Goal: Information Seeking & Learning: Learn about a topic

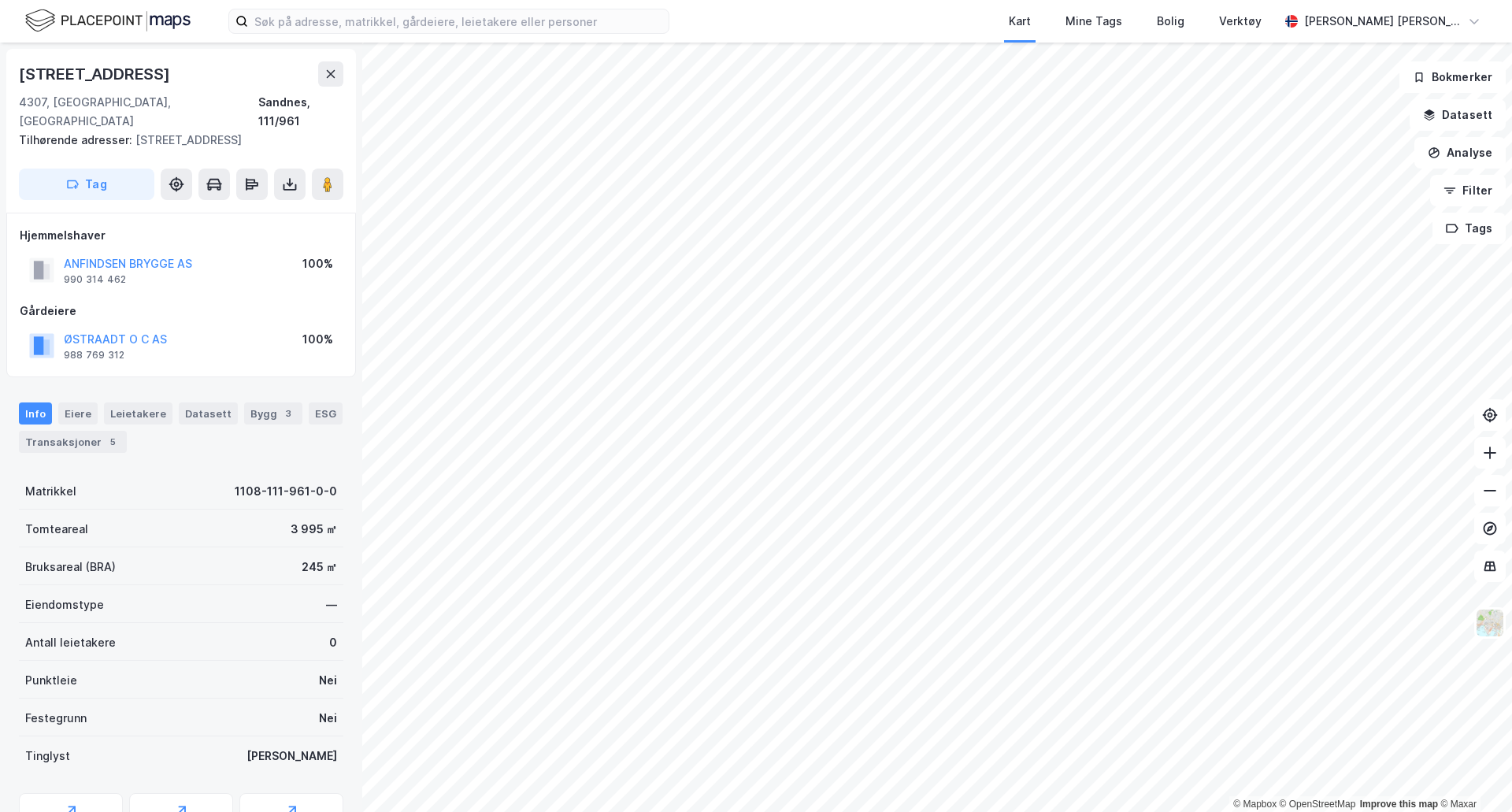
click at [110, 330] on div "ØSTRAADT O C AS" at bounding box center [116, 339] width 103 height 18
click at [0, 0] on button "ØSTRAADT O C AS" at bounding box center [0, 0] width 0 height 0
click at [1463, 105] on button "Datasett" at bounding box center [1457, 115] width 96 height 31
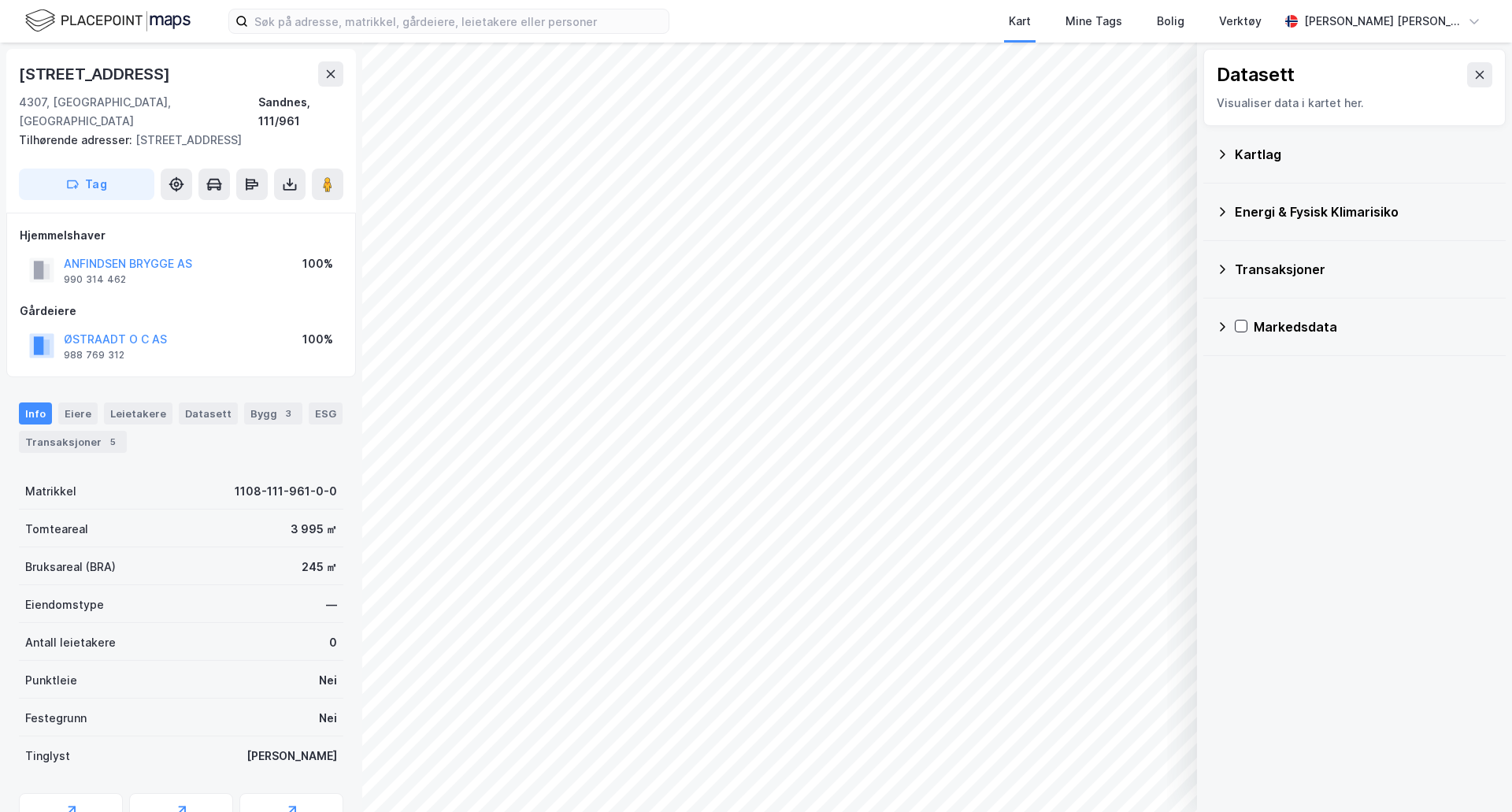
click at [1226, 162] on div "Kartlag" at bounding box center [1354, 153] width 277 height 38
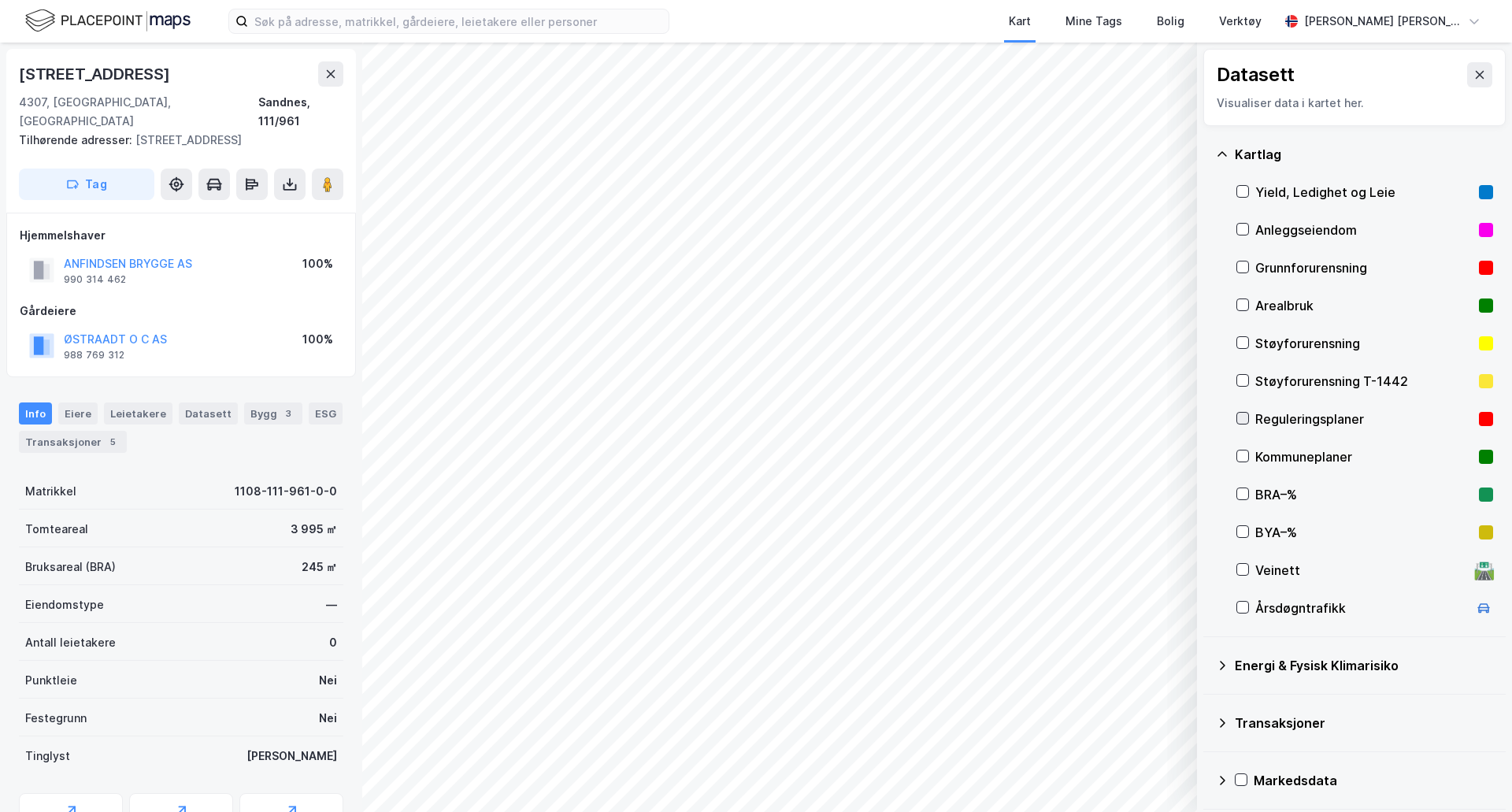
click at [1240, 417] on icon at bounding box center [1242, 418] width 11 height 11
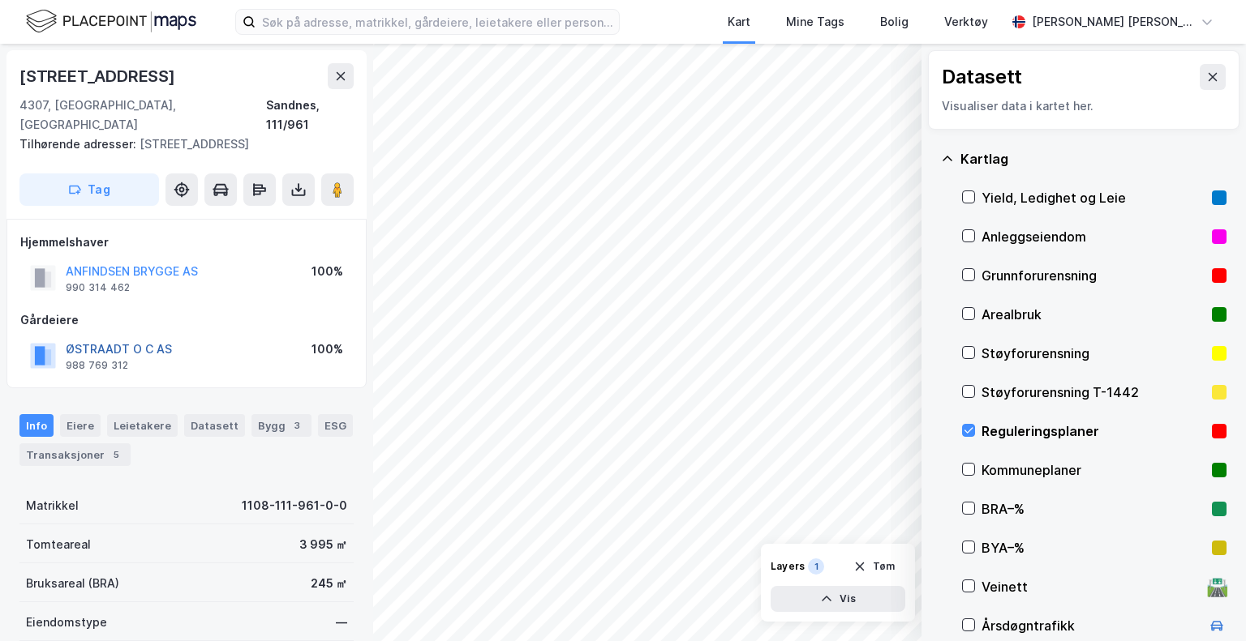
click at [0, 0] on button "ØSTRAADT O C AS" at bounding box center [0, 0] width 0 height 0
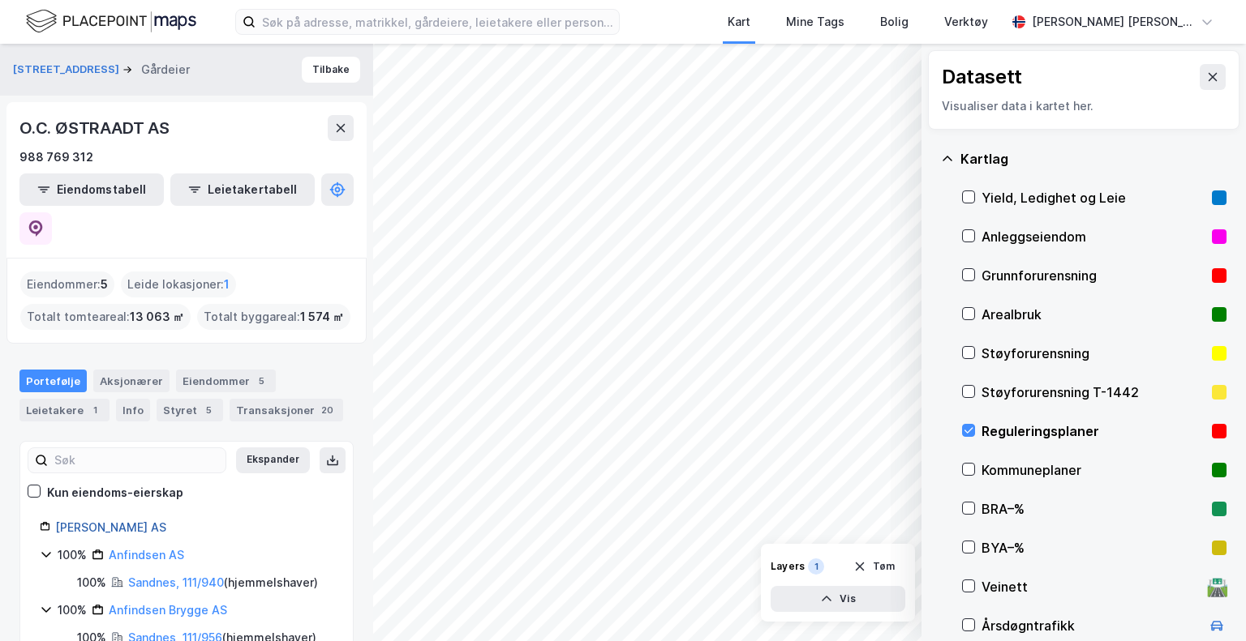
click at [114, 521] on link "O.c. Østraadt AS" at bounding box center [110, 528] width 111 height 14
click at [965, 427] on icon at bounding box center [968, 430] width 11 height 11
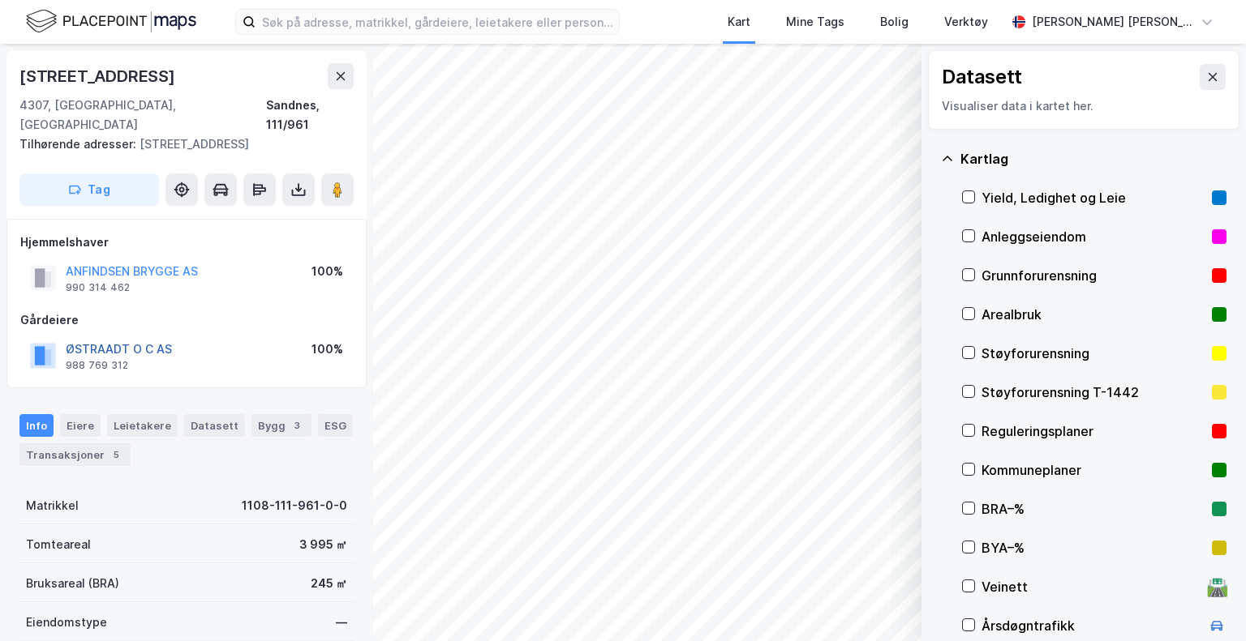
click at [0, 0] on button "ØSTRAADT O C AS" at bounding box center [0, 0] width 0 height 0
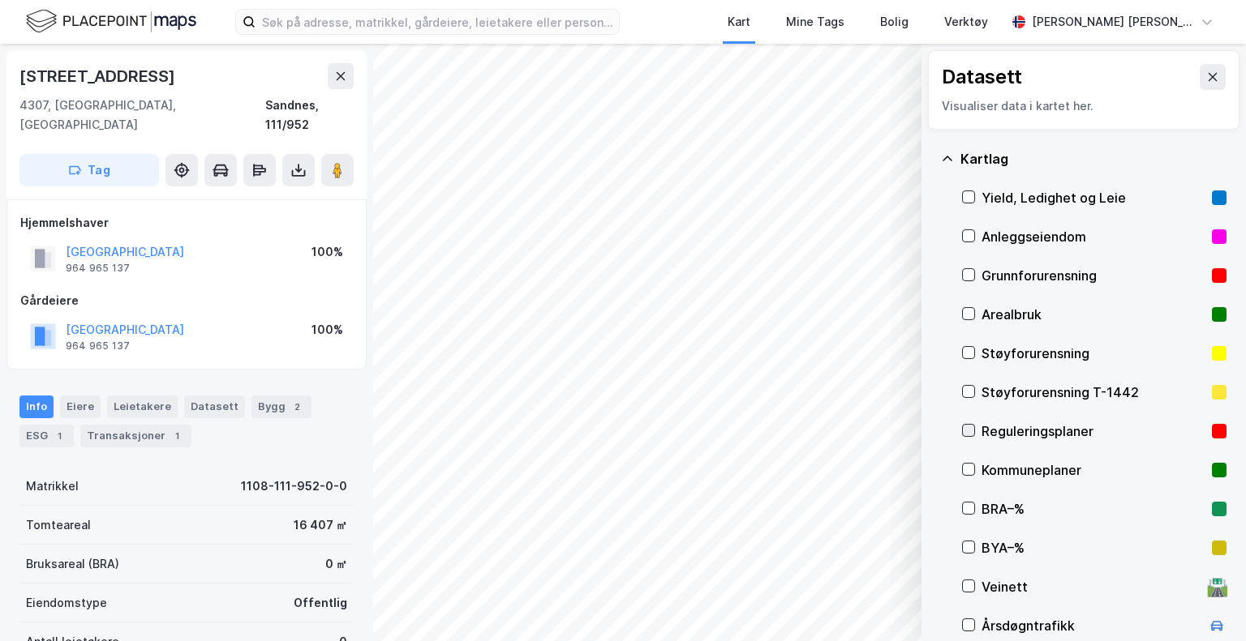
click at [963, 427] on icon at bounding box center [968, 430] width 11 height 11
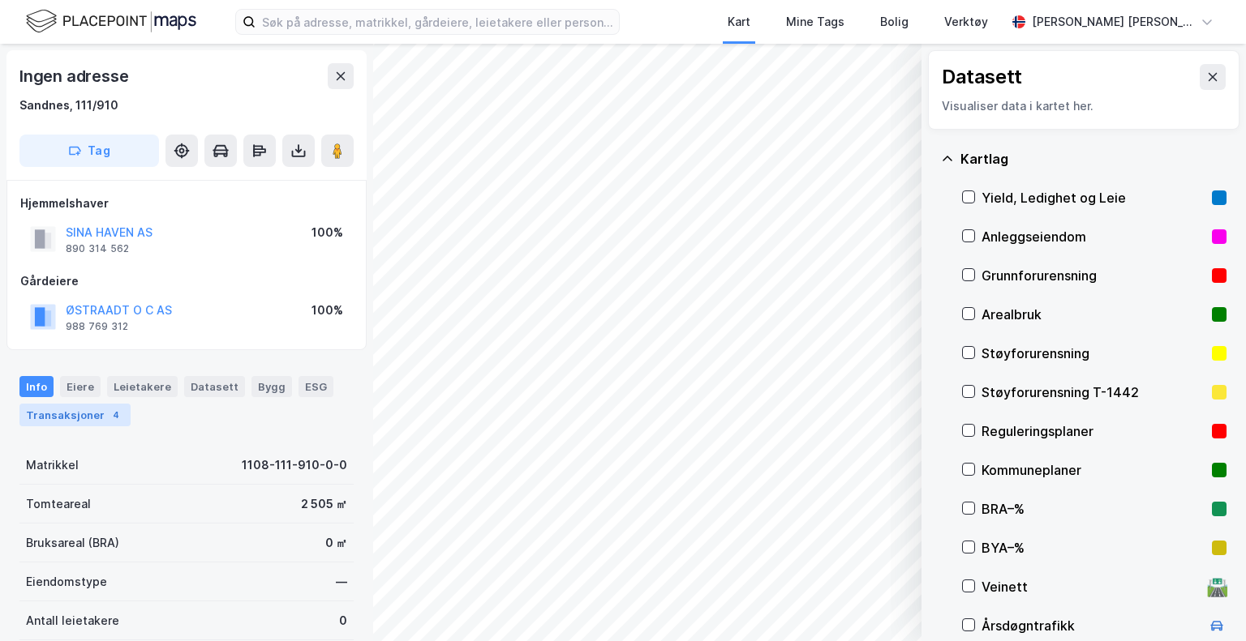
click at [91, 423] on div "Transaksjoner 4" at bounding box center [74, 415] width 111 height 23
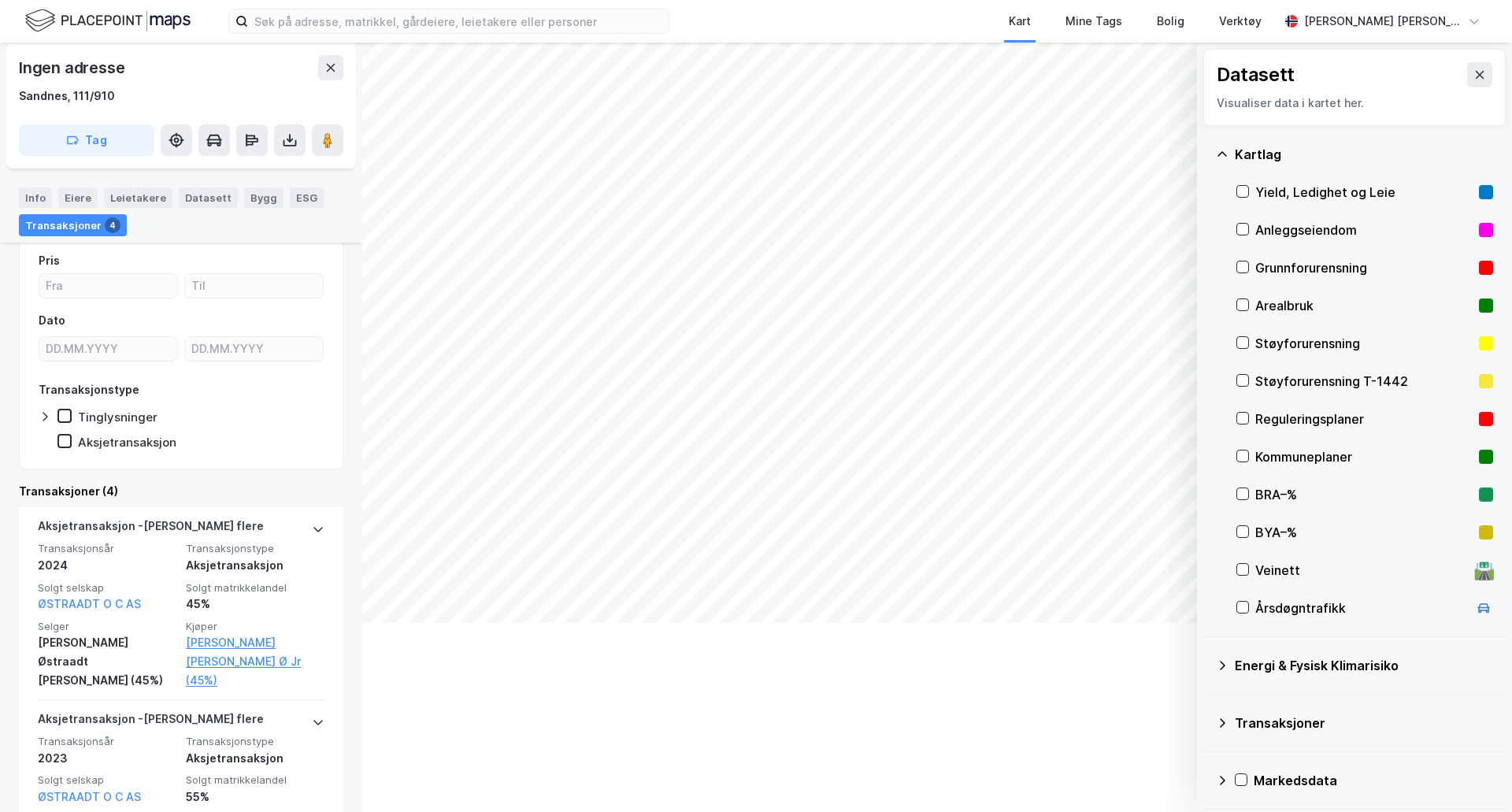
scroll to position [202, 0]
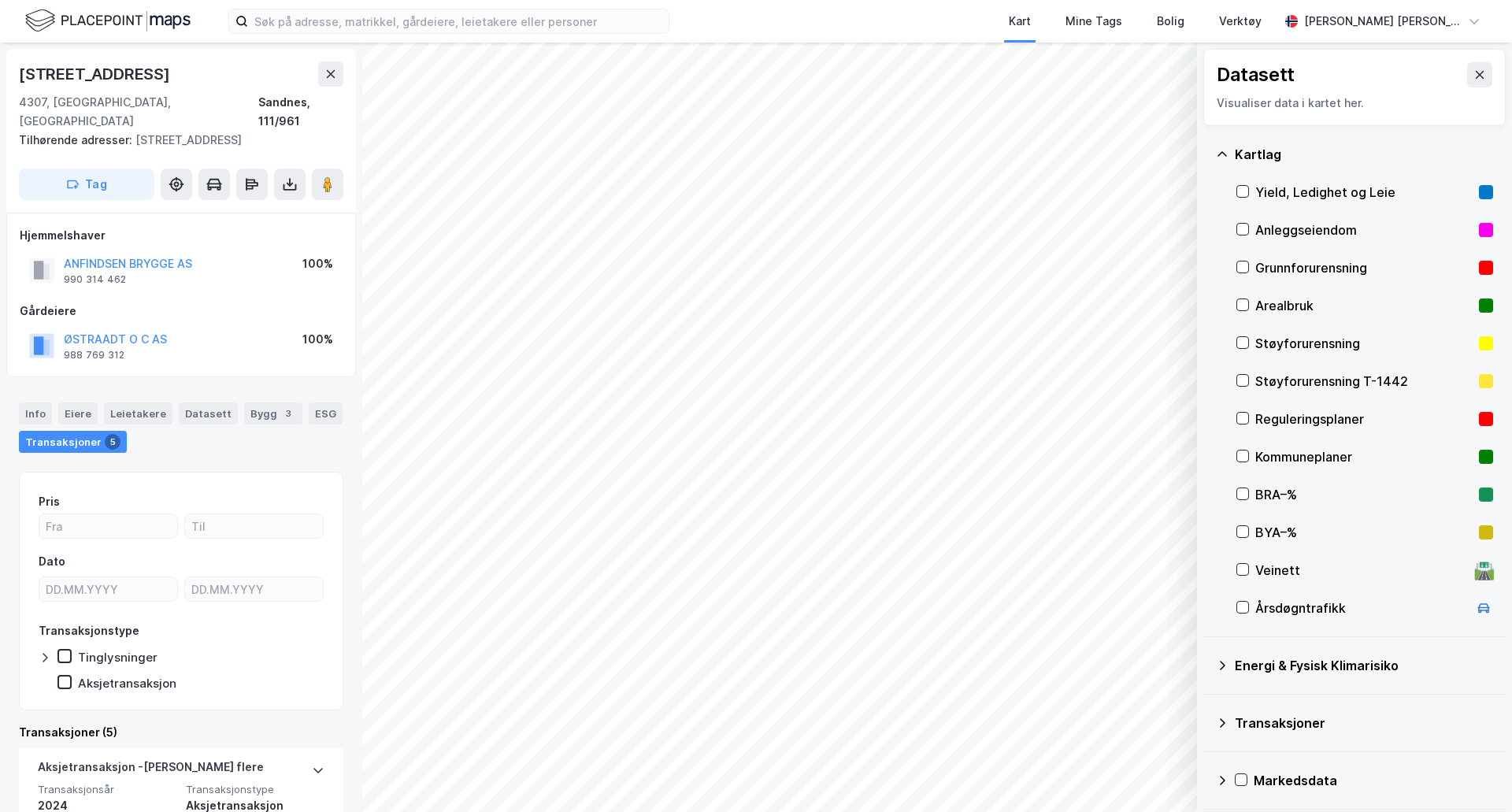
click at [1250, 231] on div "Anleggseiendom" at bounding box center [1364, 229] width 256 height 38
click at [1243, 426] on div "Reguleringsplaner" at bounding box center [1364, 419] width 256 height 38
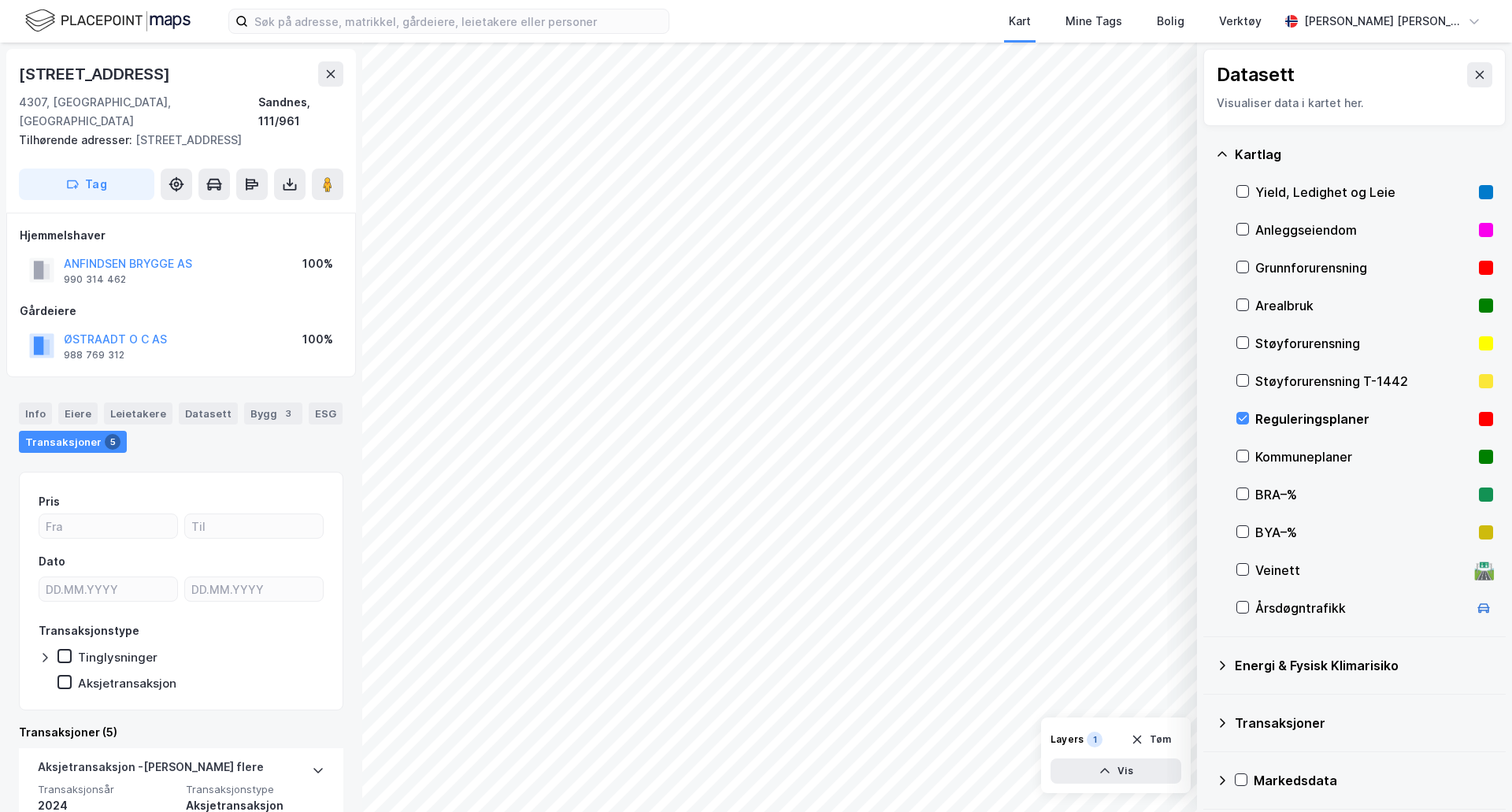
click at [1243, 426] on div "Reguleringsplaner" at bounding box center [1364, 419] width 256 height 38
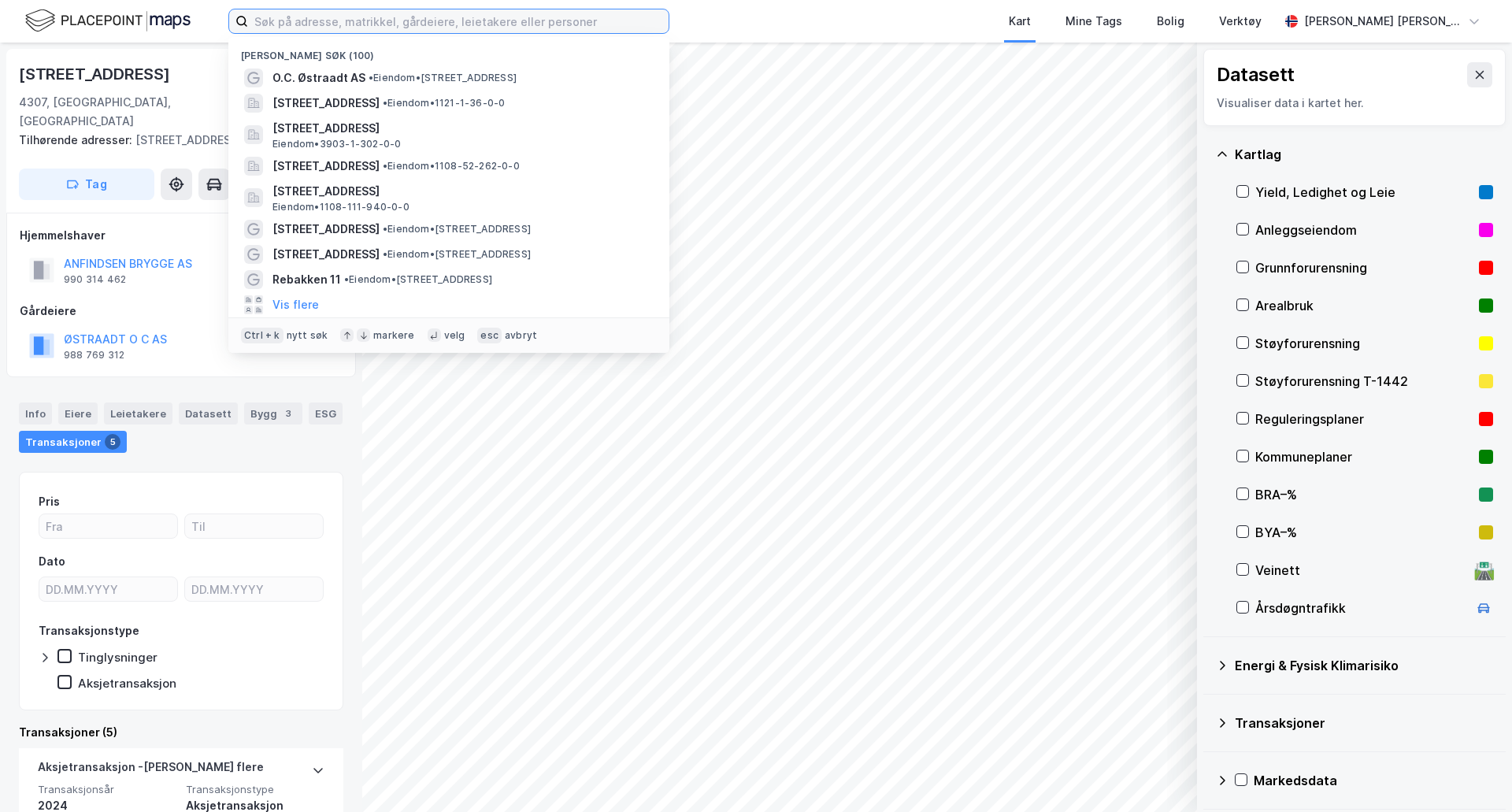
click at [325, 19] on input at bounding box center [457, 21] width 420 height 23
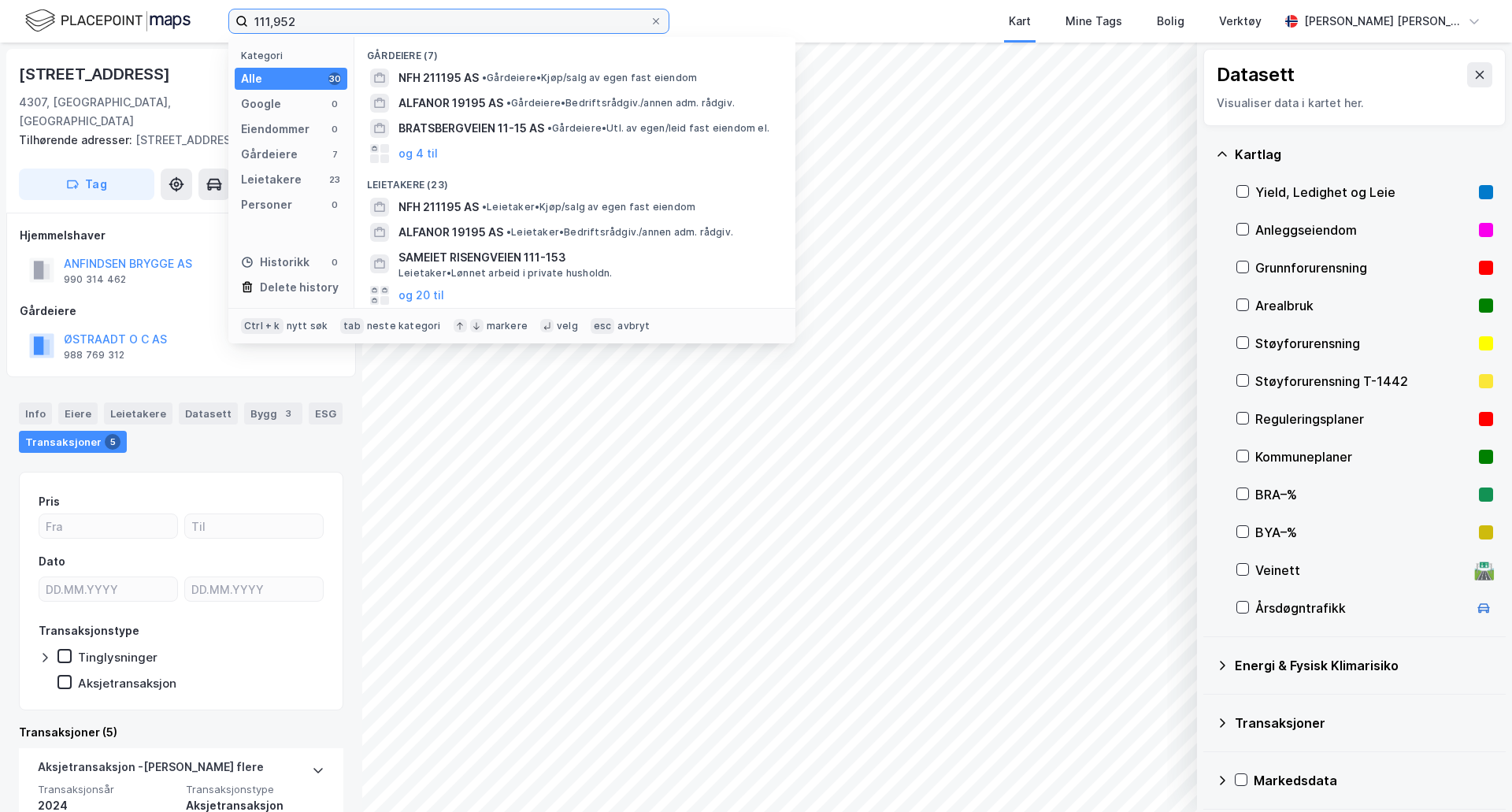
type input "111952"
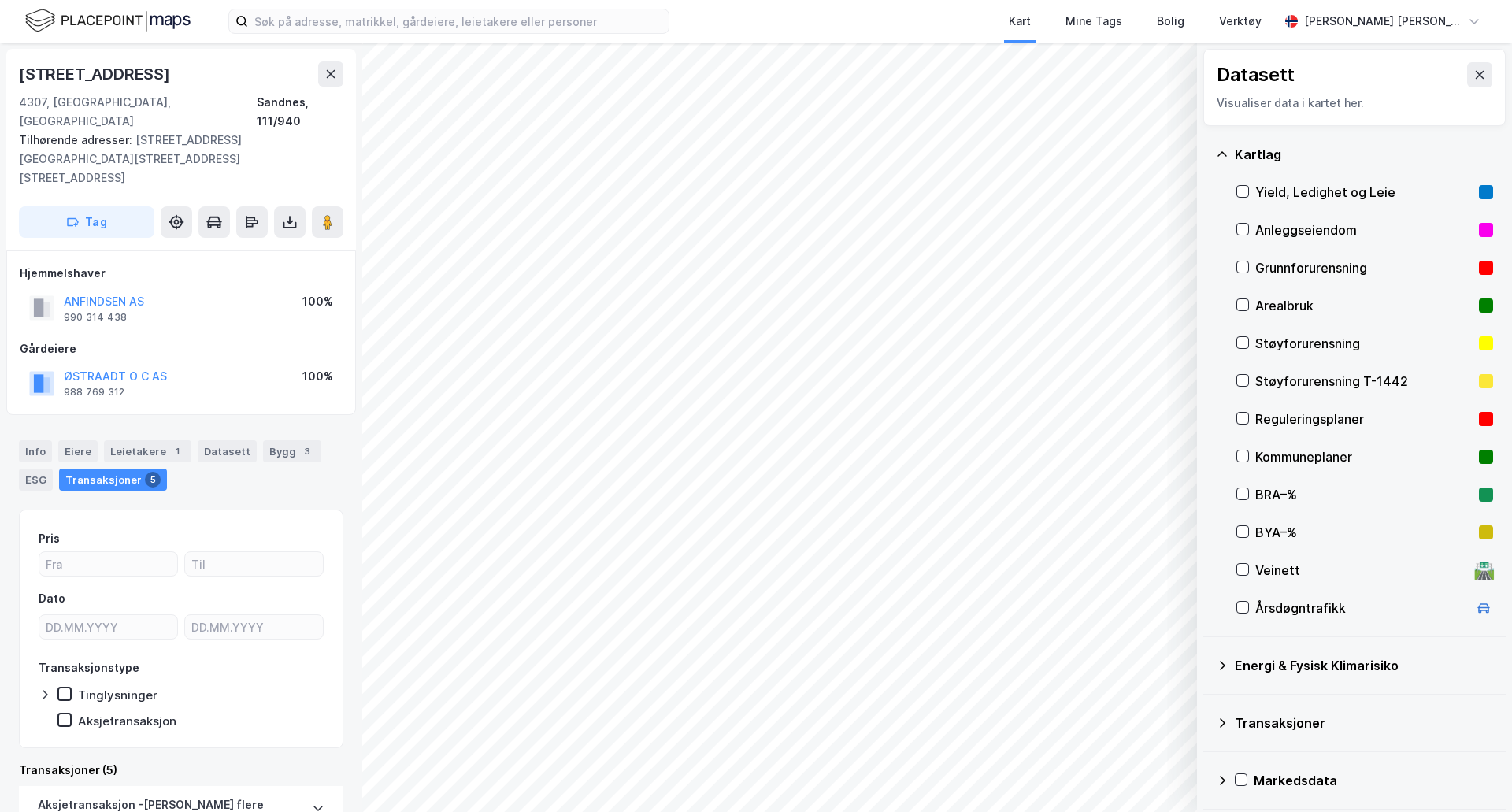
click at [378, 34] on div "Kart Mine Tags Bolig Verktøy Jørgen Christian Stabel" at bounding box center [756, 21] width 1512 height 43
click at [356, 23] on input at bounding box center [457, 21] width 420 height 23
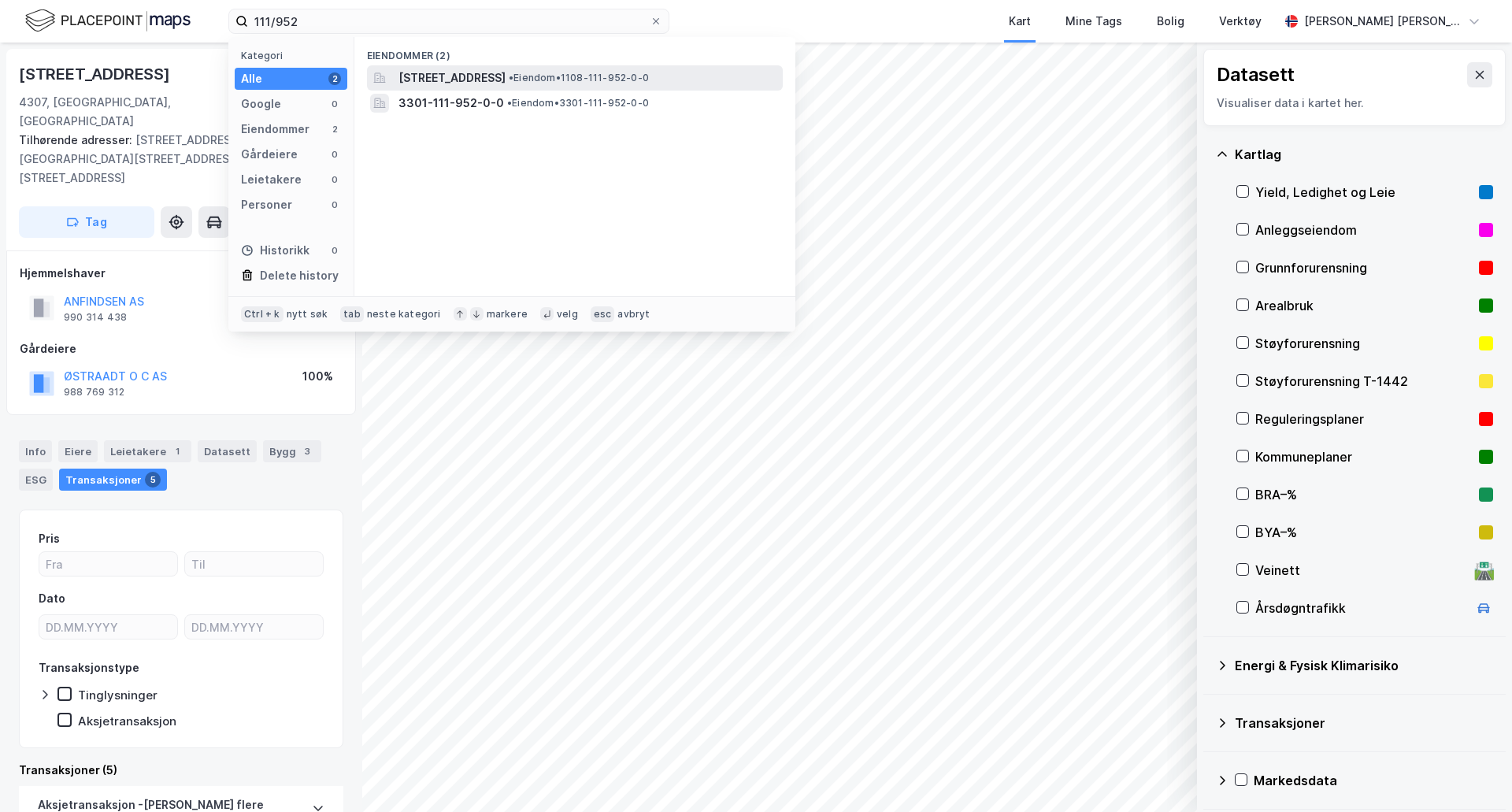
click at [649, 74] on span "• Eiendom • 1108-111-952-0-0" at bounding box center [579, 78] width 140 height 13
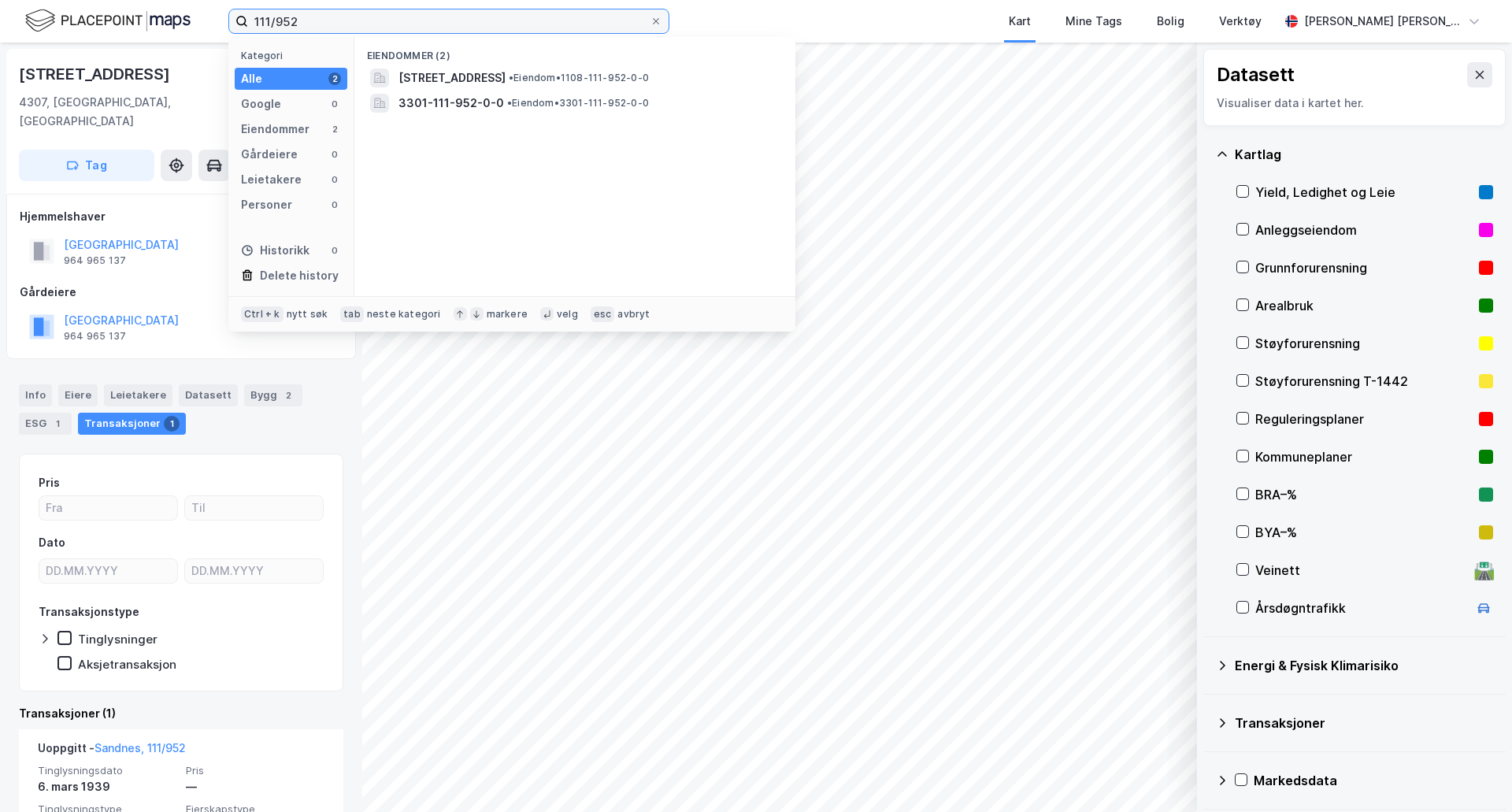
drag, startPoint x: 280, startPoint y: 23, endPoint x: 302, endPoint y: 22, distance: 22.0
click at [301, 23] on input "111/952" at bounding box center [449, 21] width 402 height 23
click at [308, 17] on input "111/948" at bounding box center [449, 21] width 402 height 23
click at [359, 17] on input "111/948, sandnes" at bounding box center [449, 21] width 402 height 23
click at [279, 22] on input "111/948, sandnes" at bounding box center [449, 21] width 402 height 23
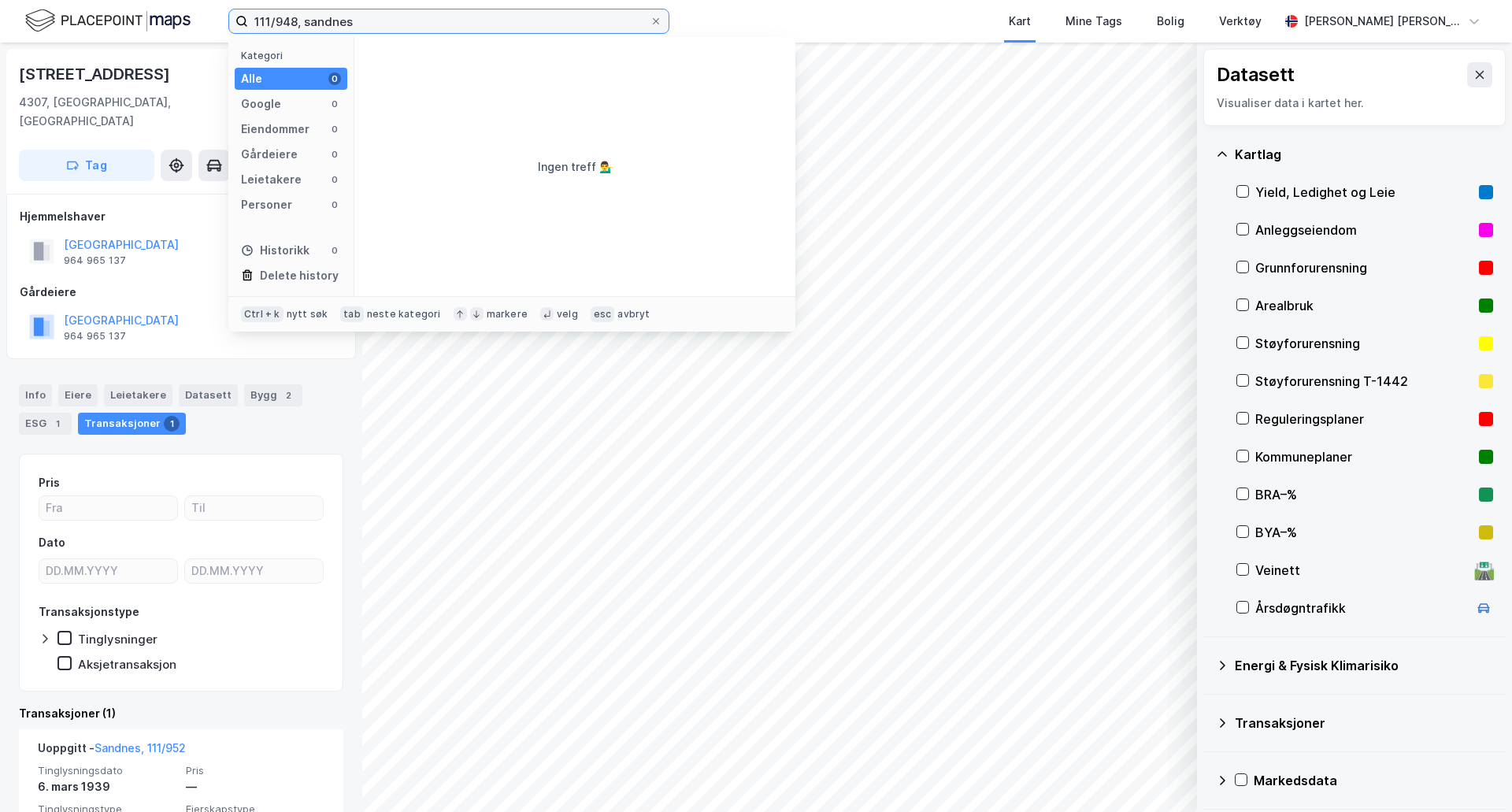
drag, startPoint x: 285, startPoint y: 21, endPoint x: 416, endPoint y: 20, distance: 131.0
click at [416, 20] on input "111/948, sandnes" at bounding box center [449, 21] width 402 height 23
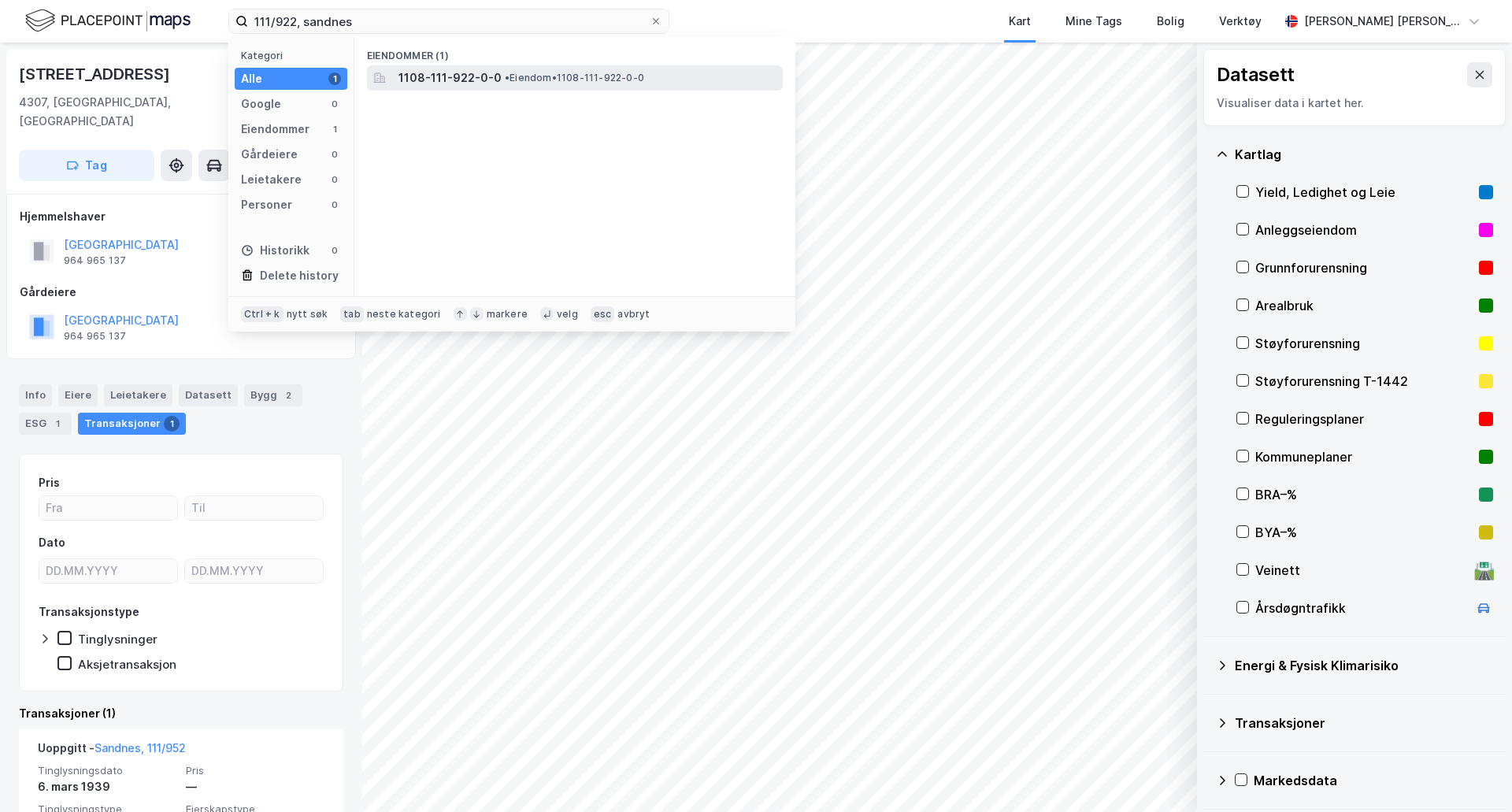
click at [508, 69] on div "1108-111-922-0-0 • Eiendom • 1108-111-922-0-0" at bounding box center [588, 78] width 381 height 18
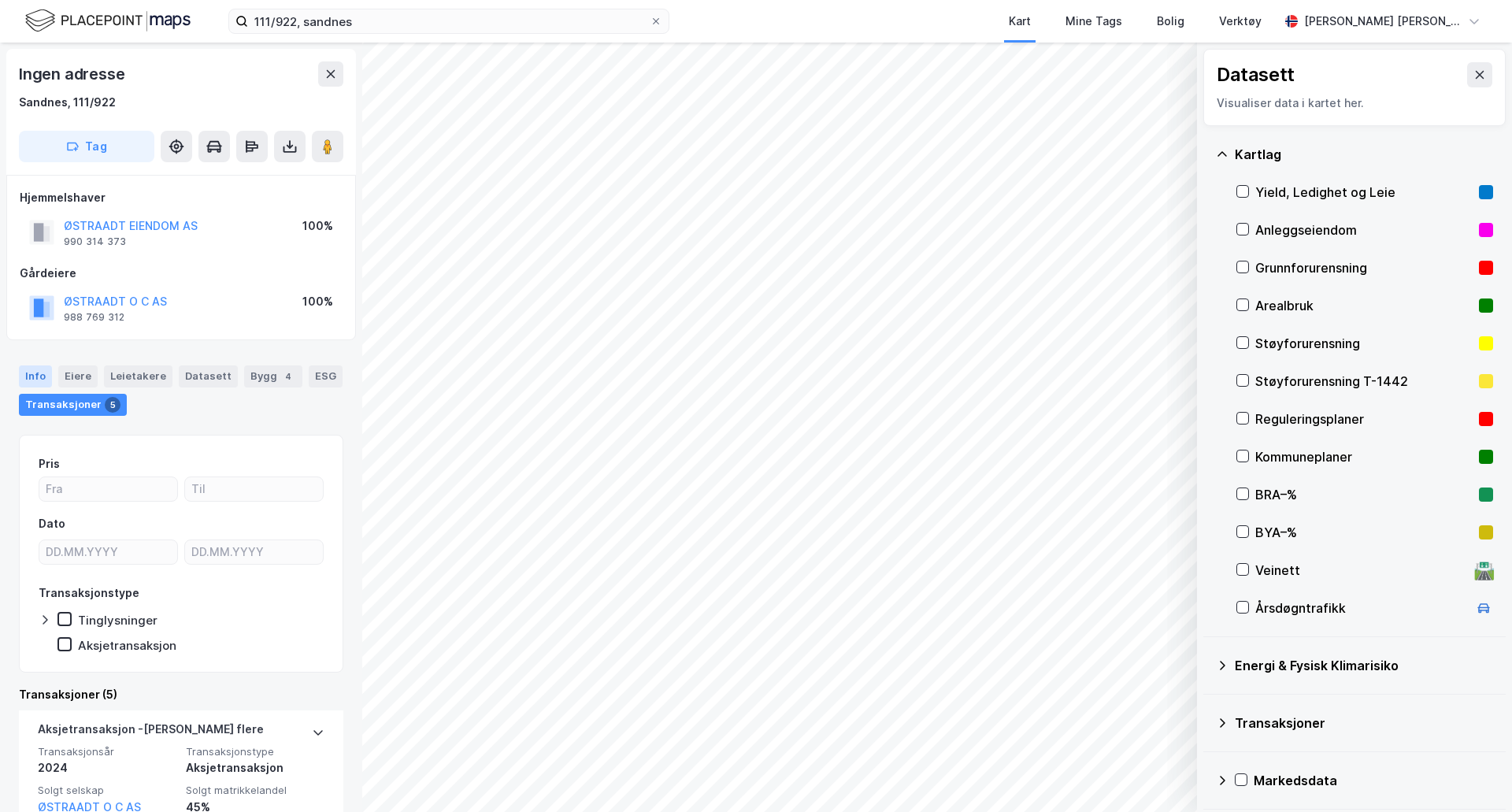
click at [42, 379] on div "Info" at bounding box center [35, 376] width 33 height 22
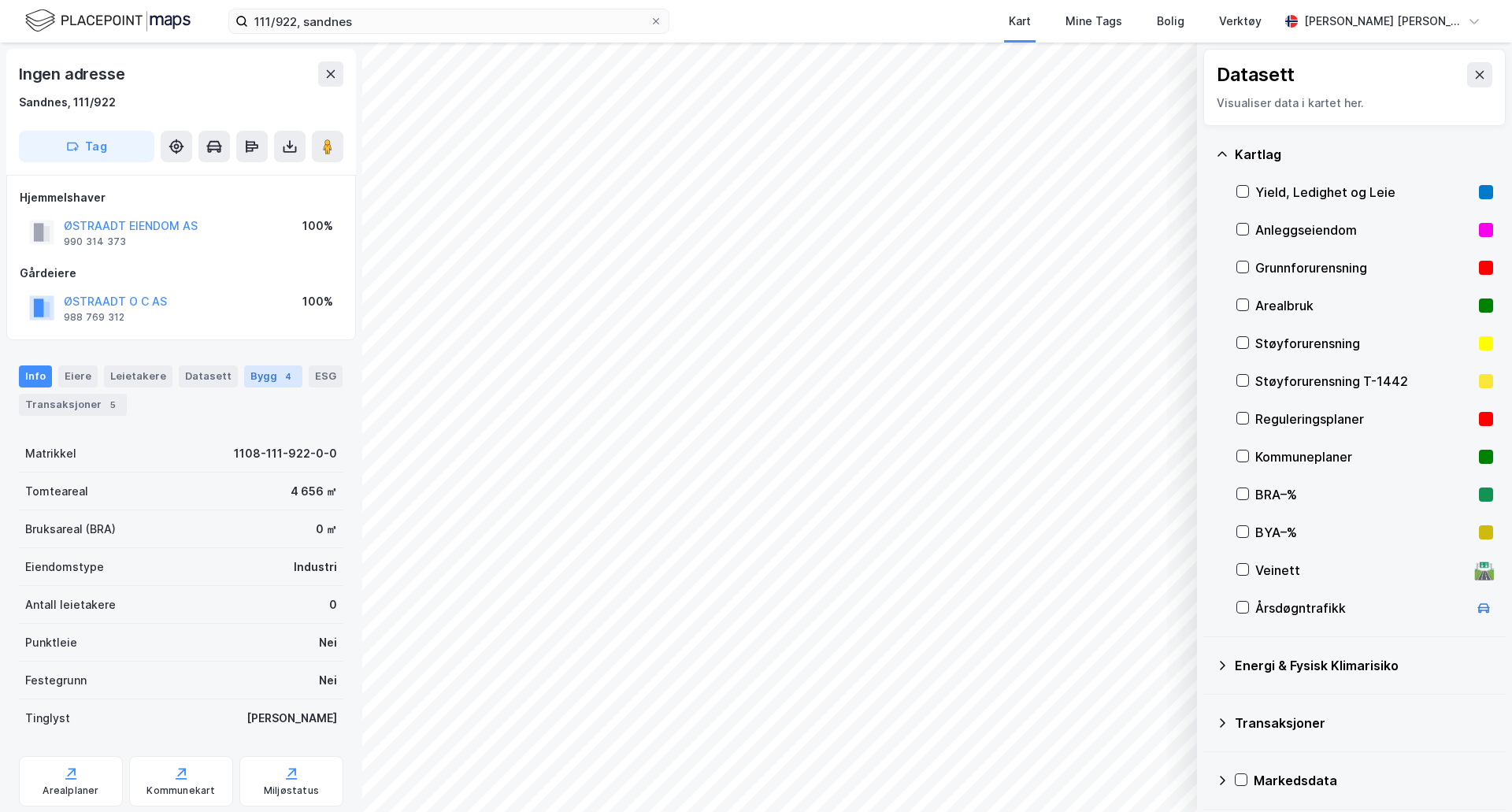
click at [244, 377] on div "Bygg 4" at bounding box center [273, 376] width 58 height 22
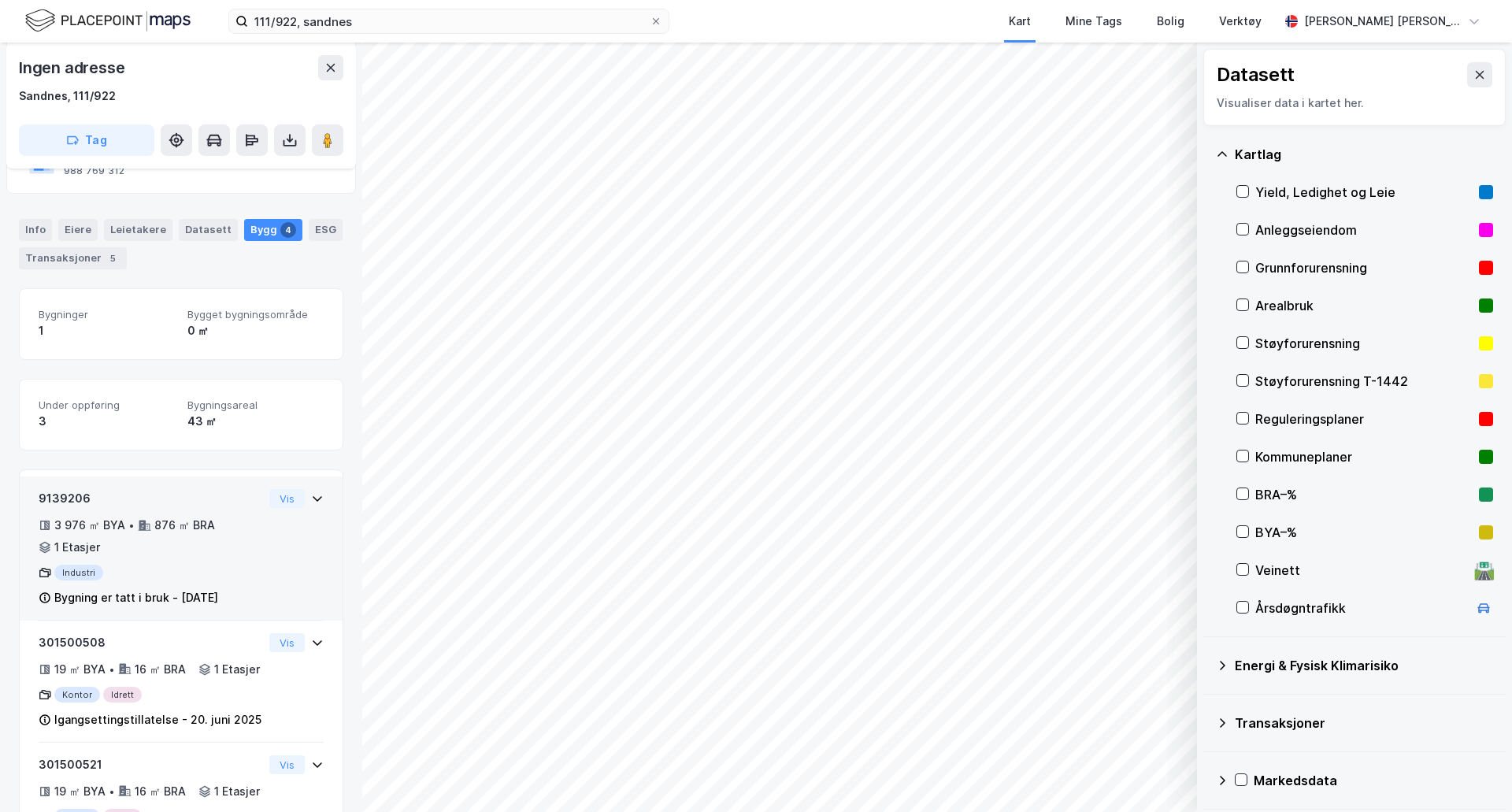
scroll to position [157, 0]
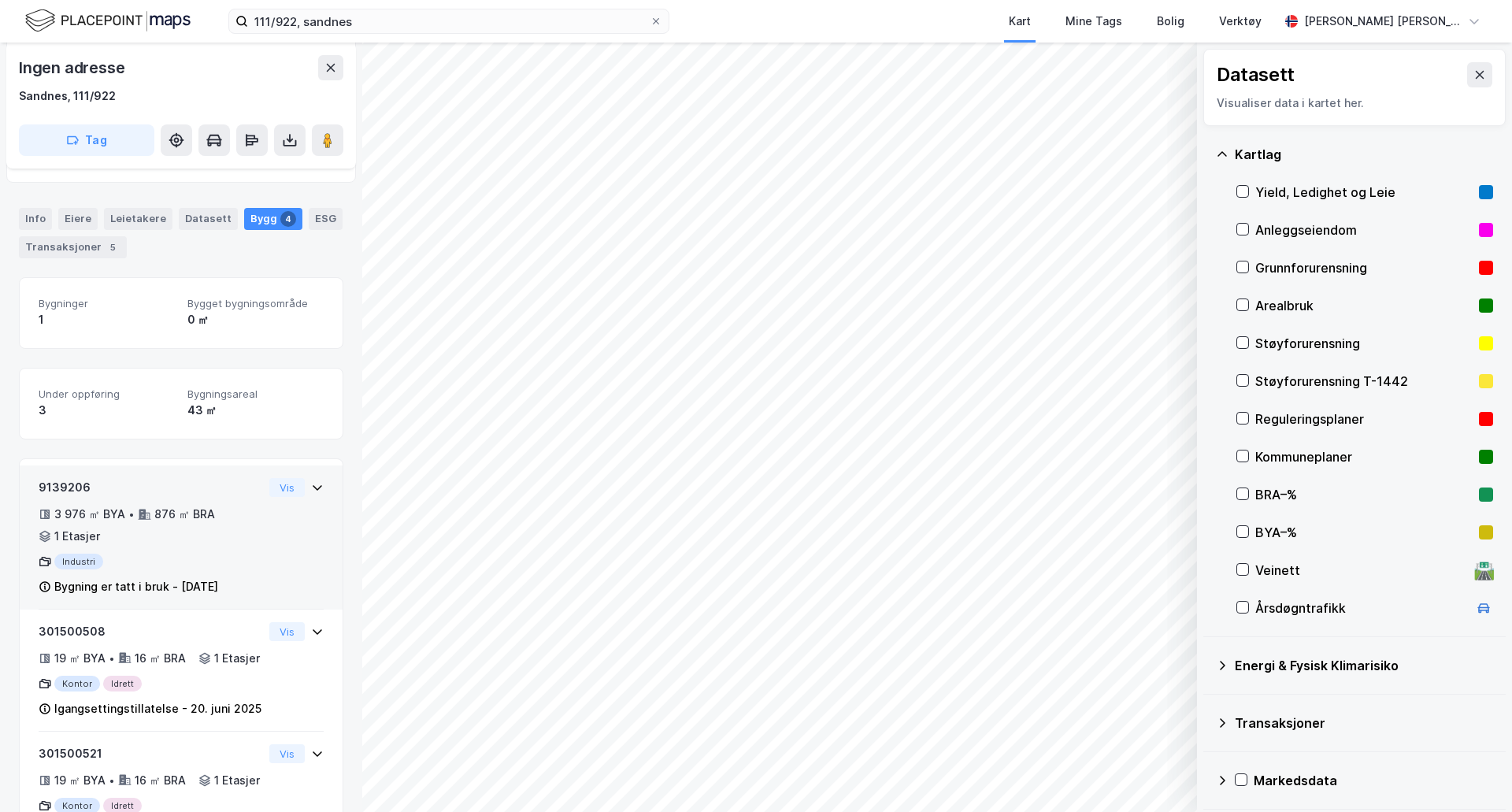
click at [311, 484] on icon at bounding box center [317, 487] width 13 height 13
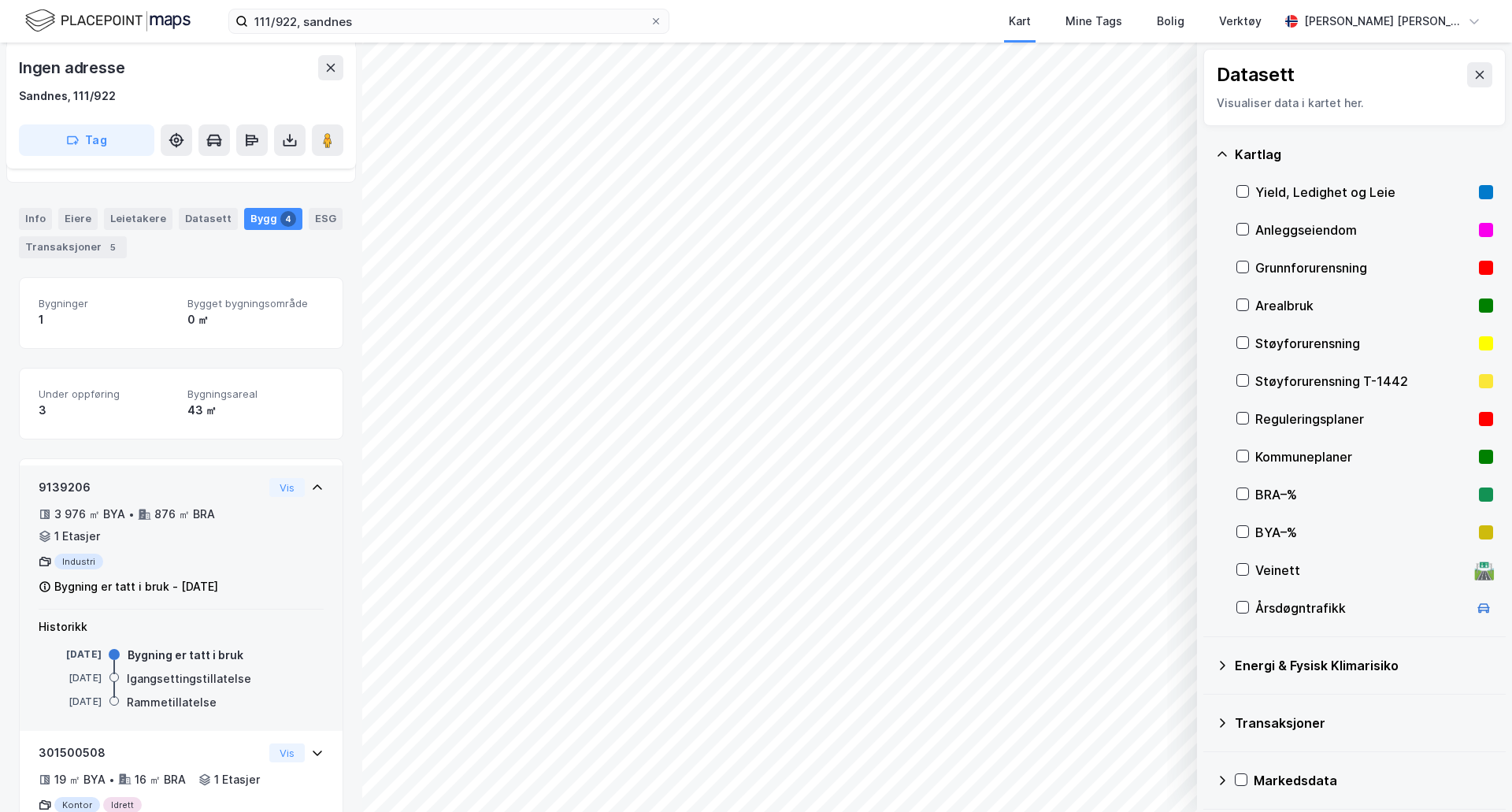
click at [311, 484] on icon at bounding box center [317, 487] width 13 height 13
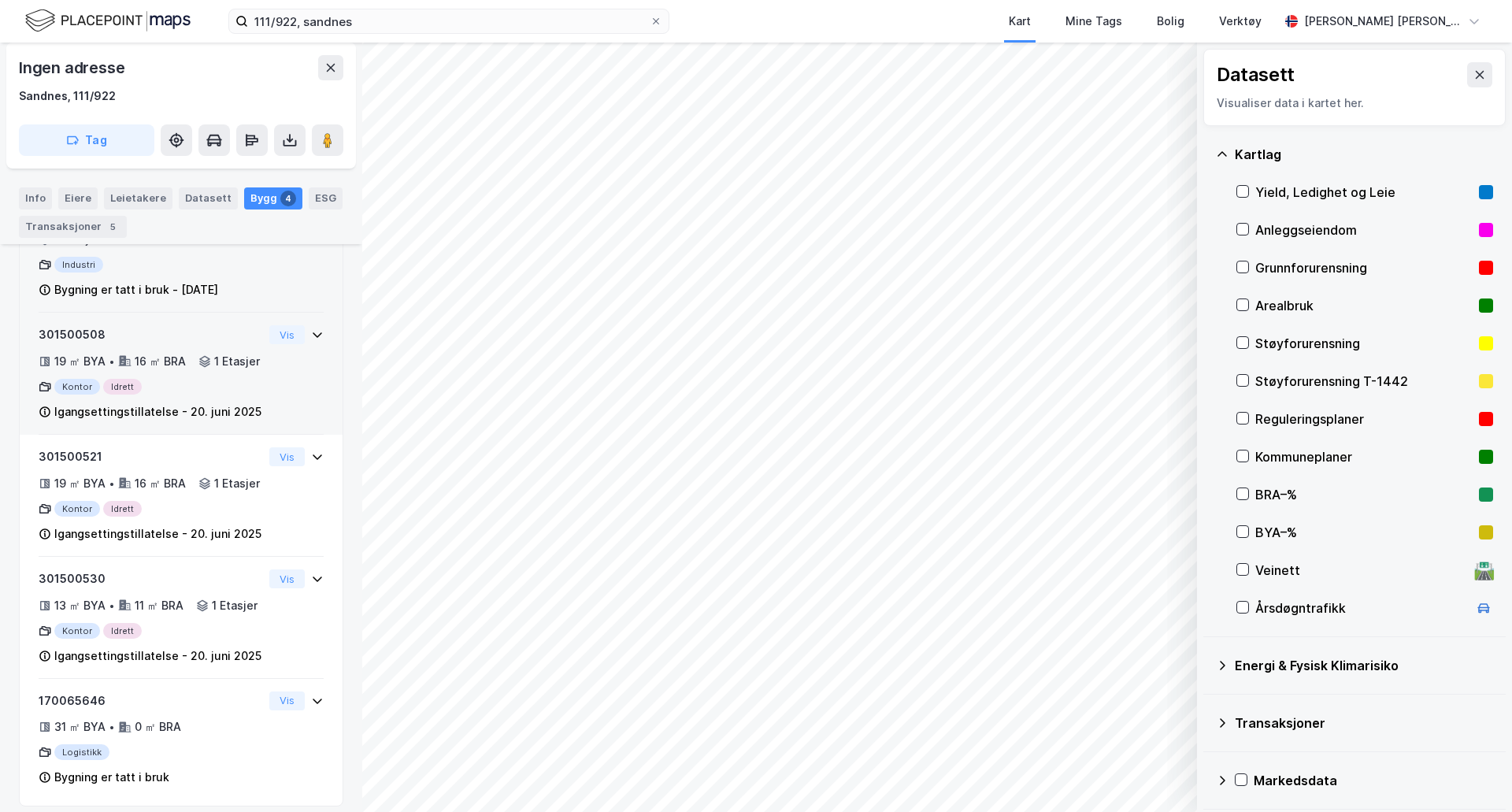
scroll to position [534, 0]
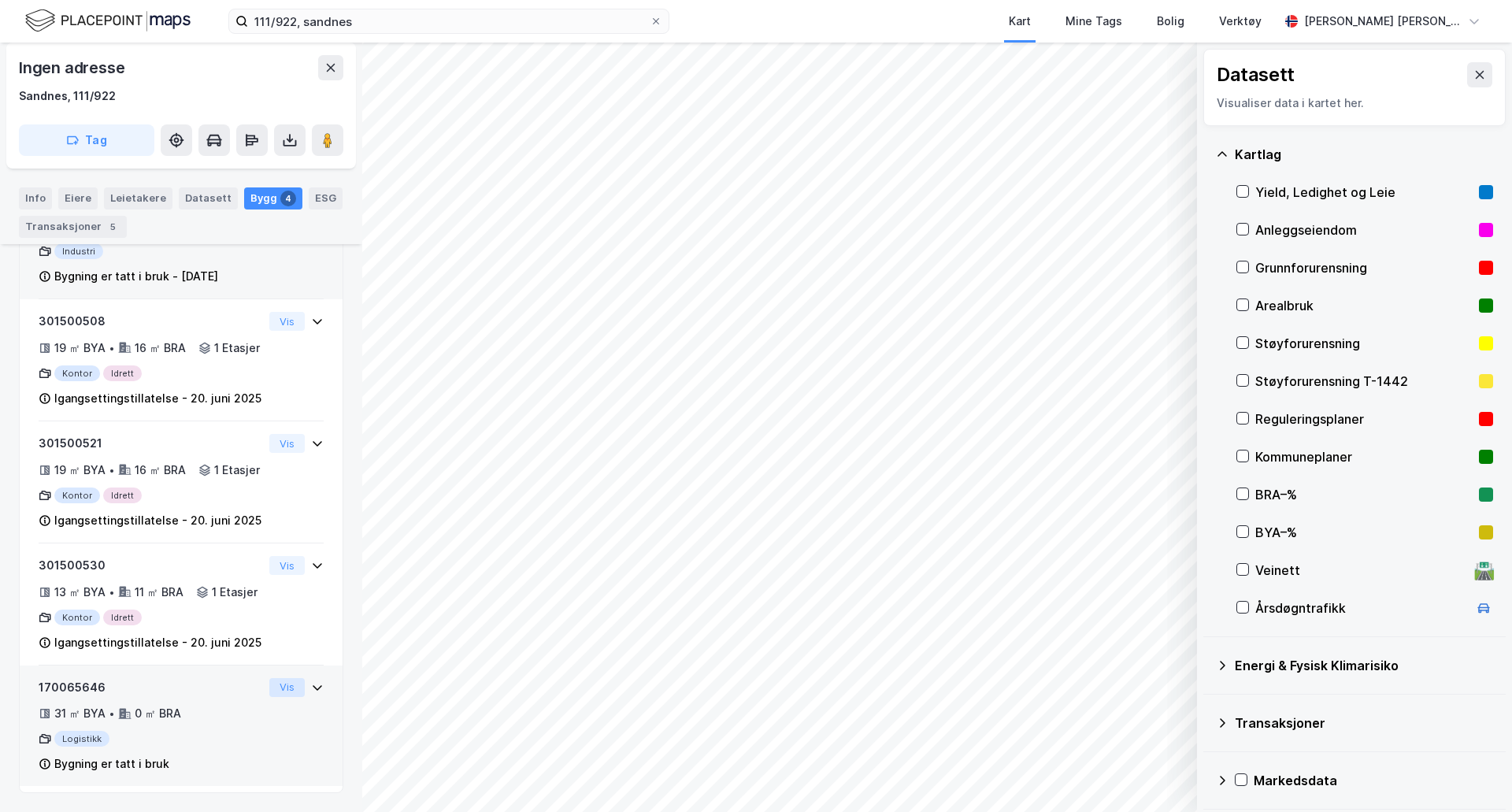
click at [269, 687] on button "Vis" at bounding box center [286, 687] width 35 height 18
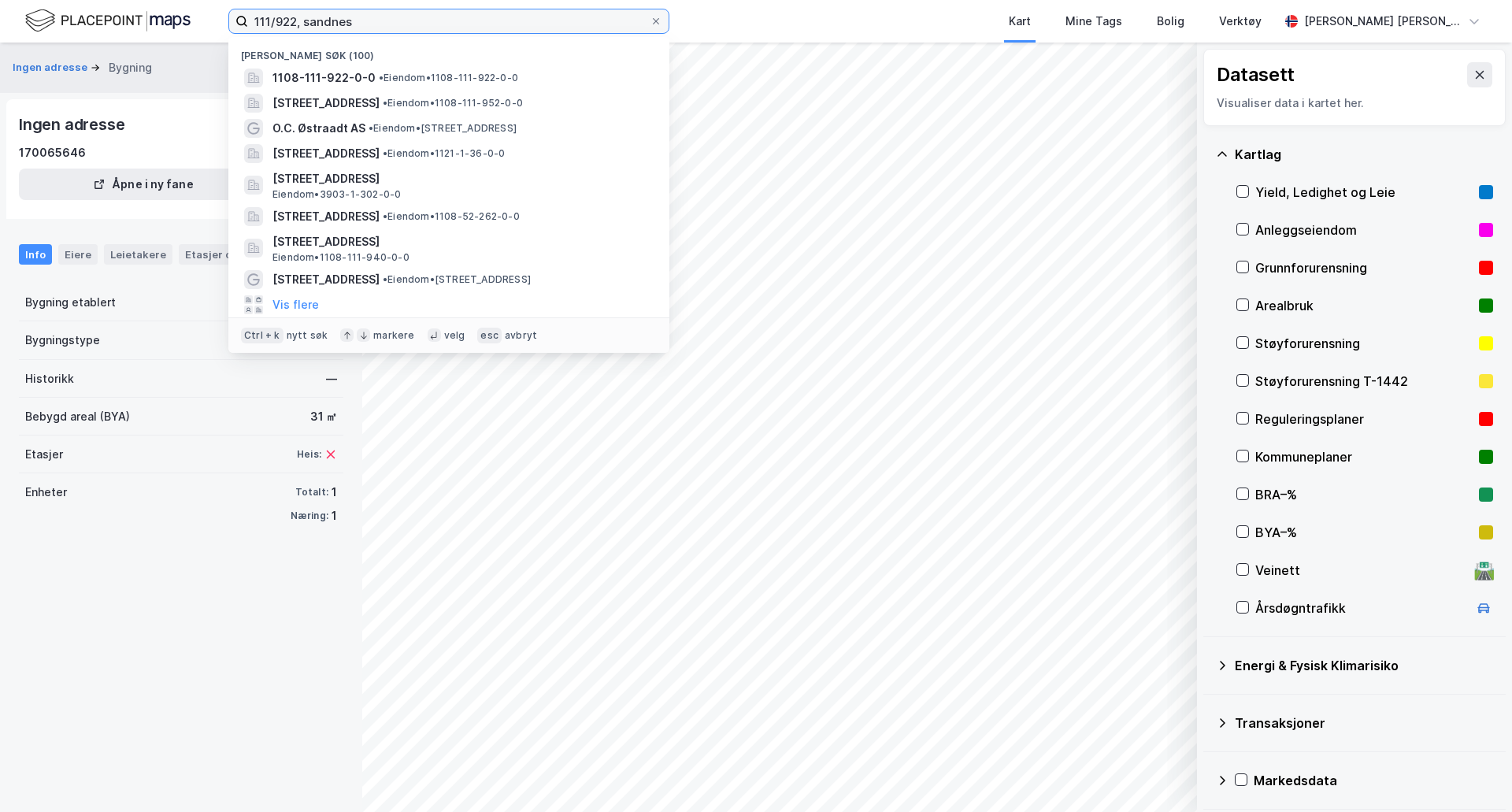
drag, startPoint x: 385, startPoint y: 16, endPoint x: 189, endPoint y: 23, distance: 196.1
click at [189, 23] on div "111/922, sandnes Nylige søk (100) 1108-111-922-0-0 • Eiendom • 1108-111-922-0-0…" at bounding box center [756, 21] width 1512 height 43
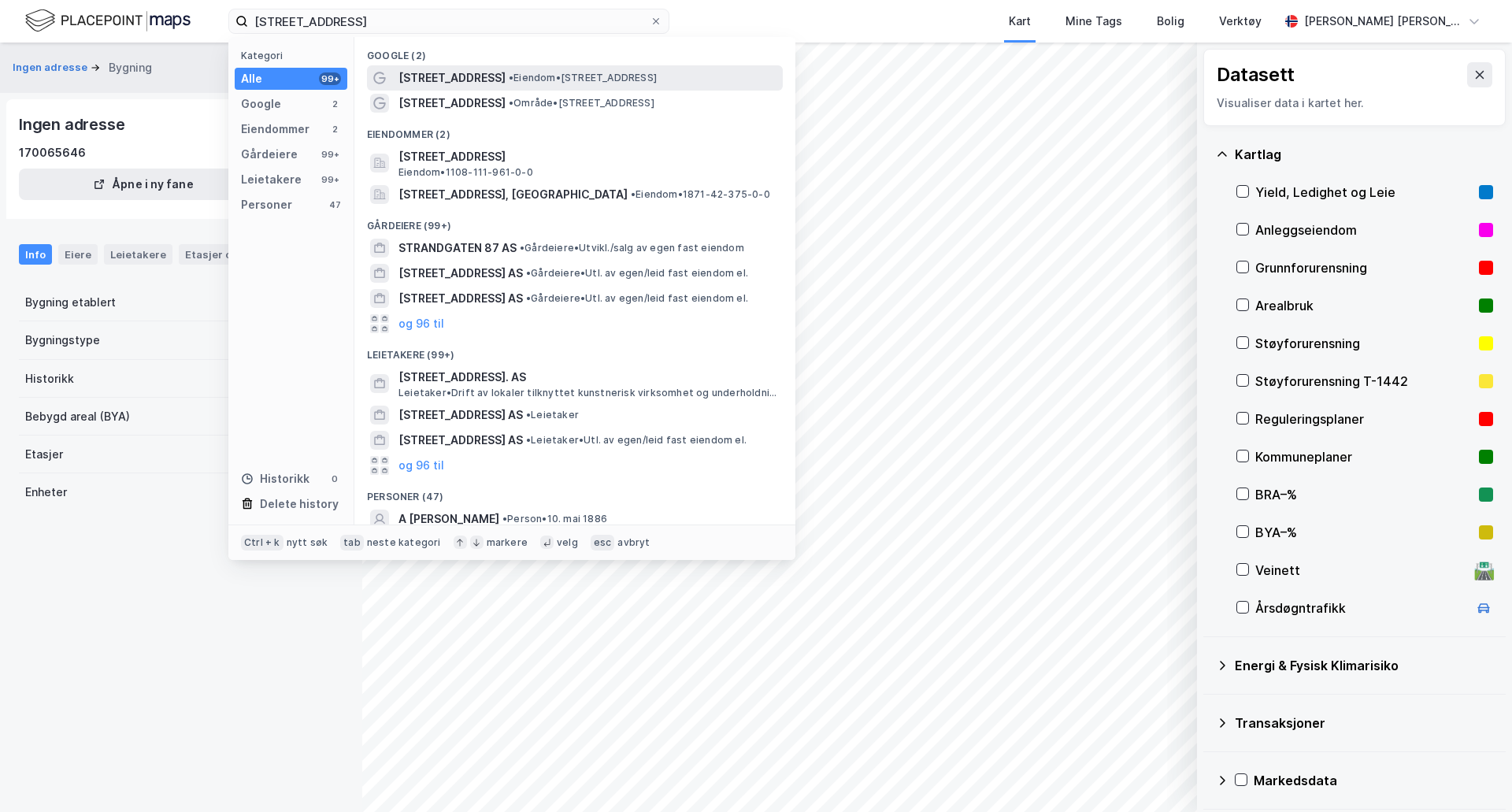
click at [614, 73] on span "• Eiendom • Strandgata 87, 4307 Sandnes" at bounding box center [583, 78] width 148 height 13
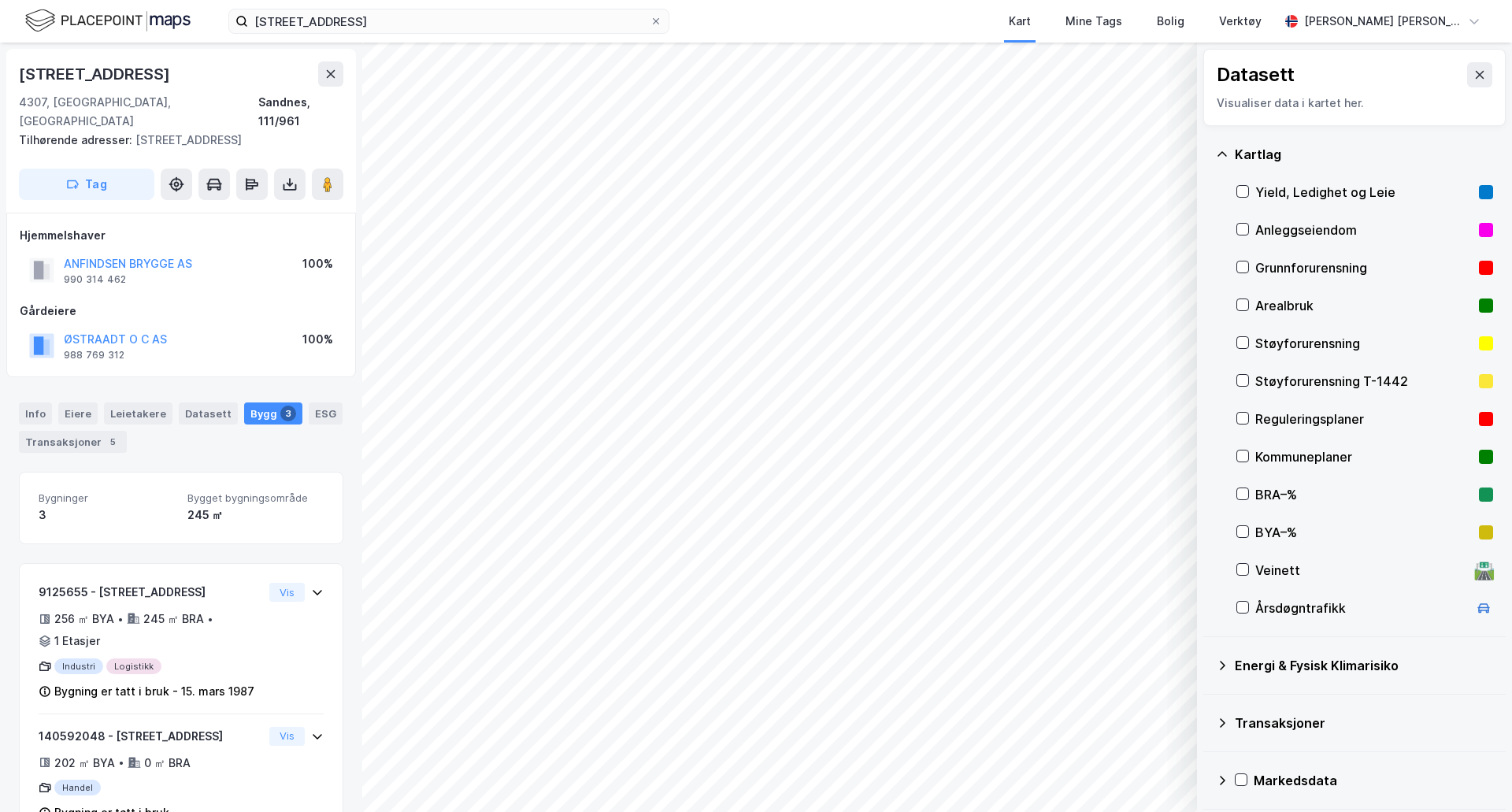
scroll to position [152, 0]
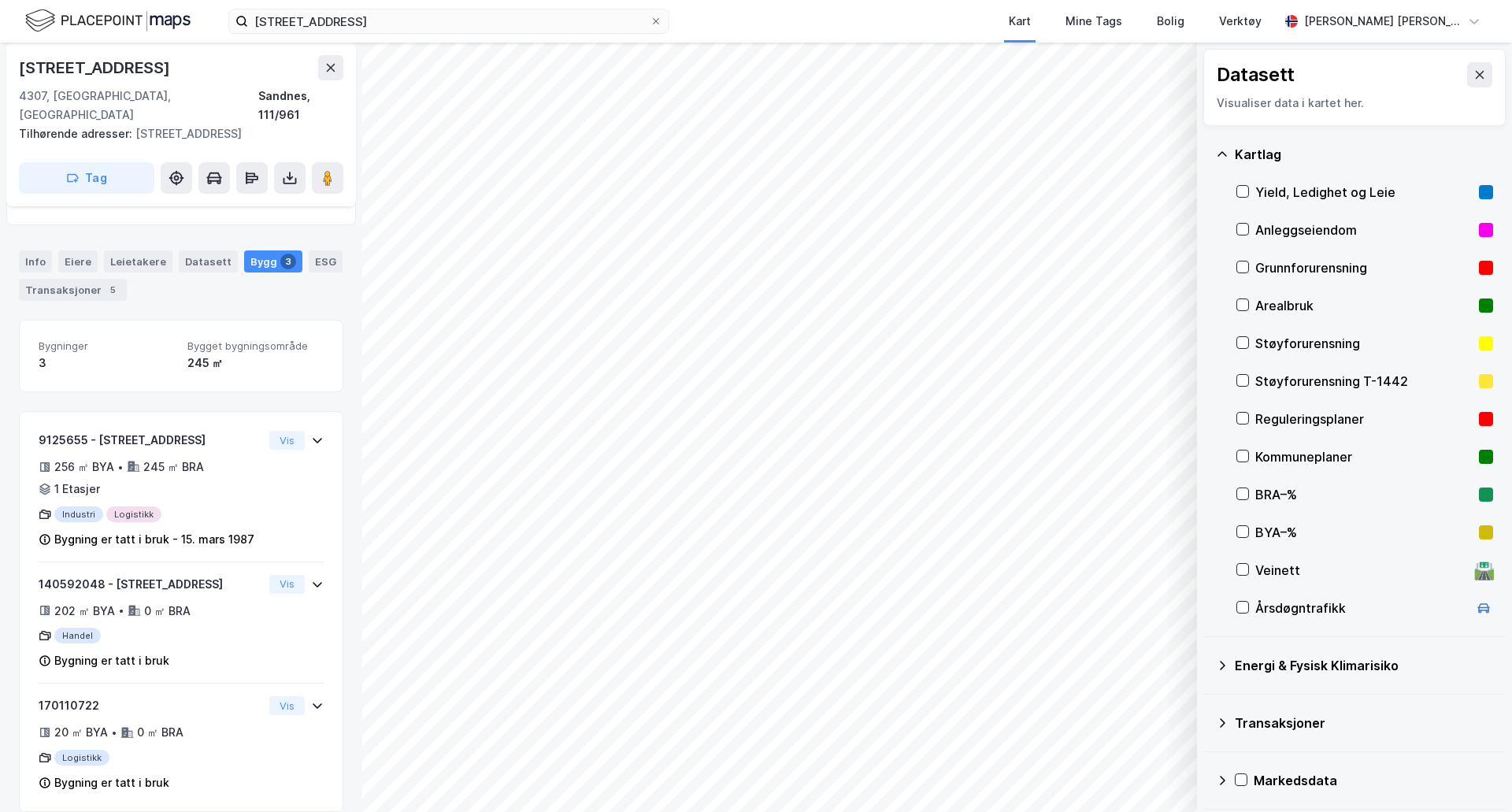
click at [69, 251] on div "Eiere" at bounding box center [78, 261] width 40 height 22
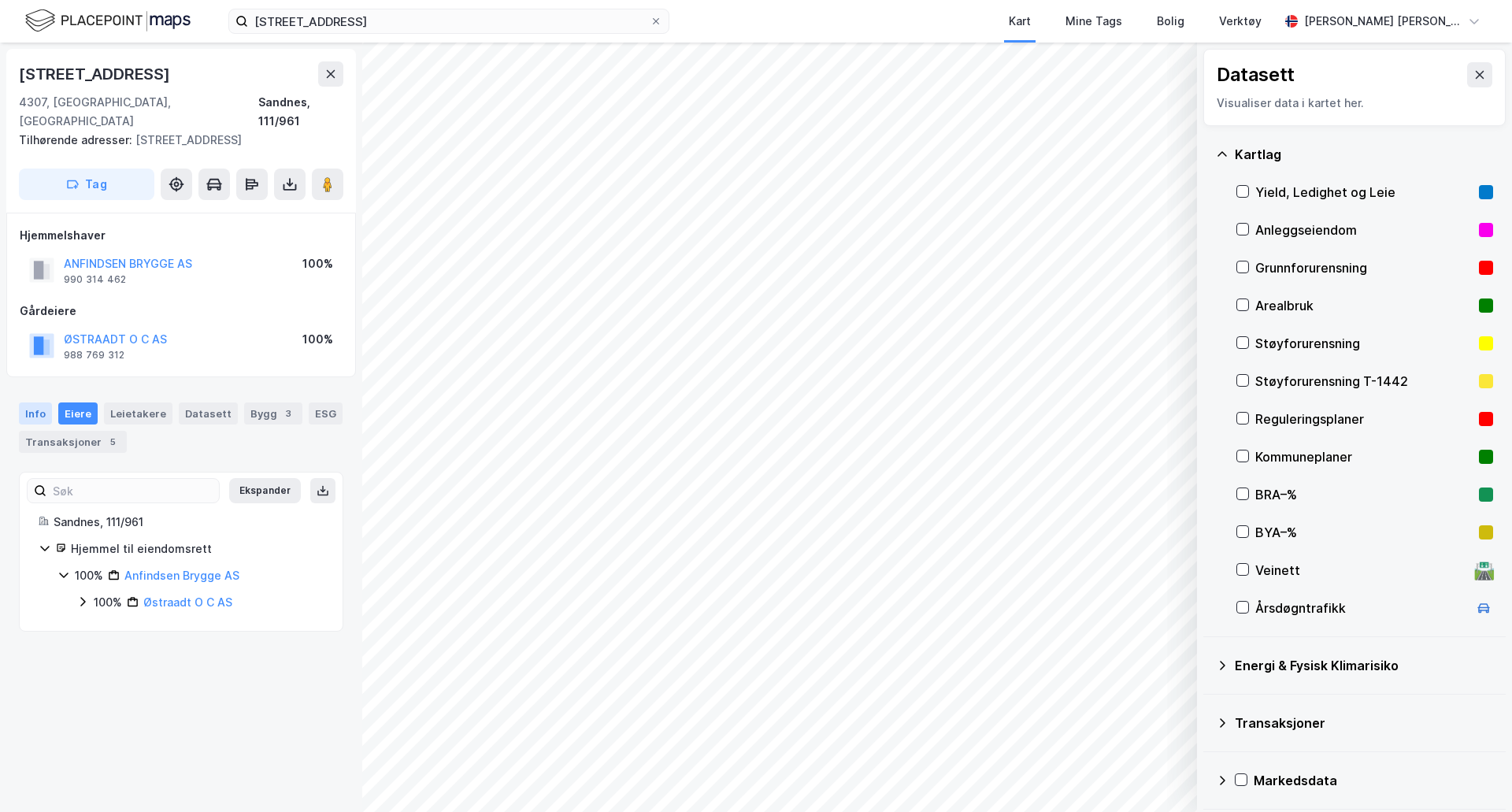
click at [36, 402] on div "Info" at bounding box center [35, 413] width 33 height 22
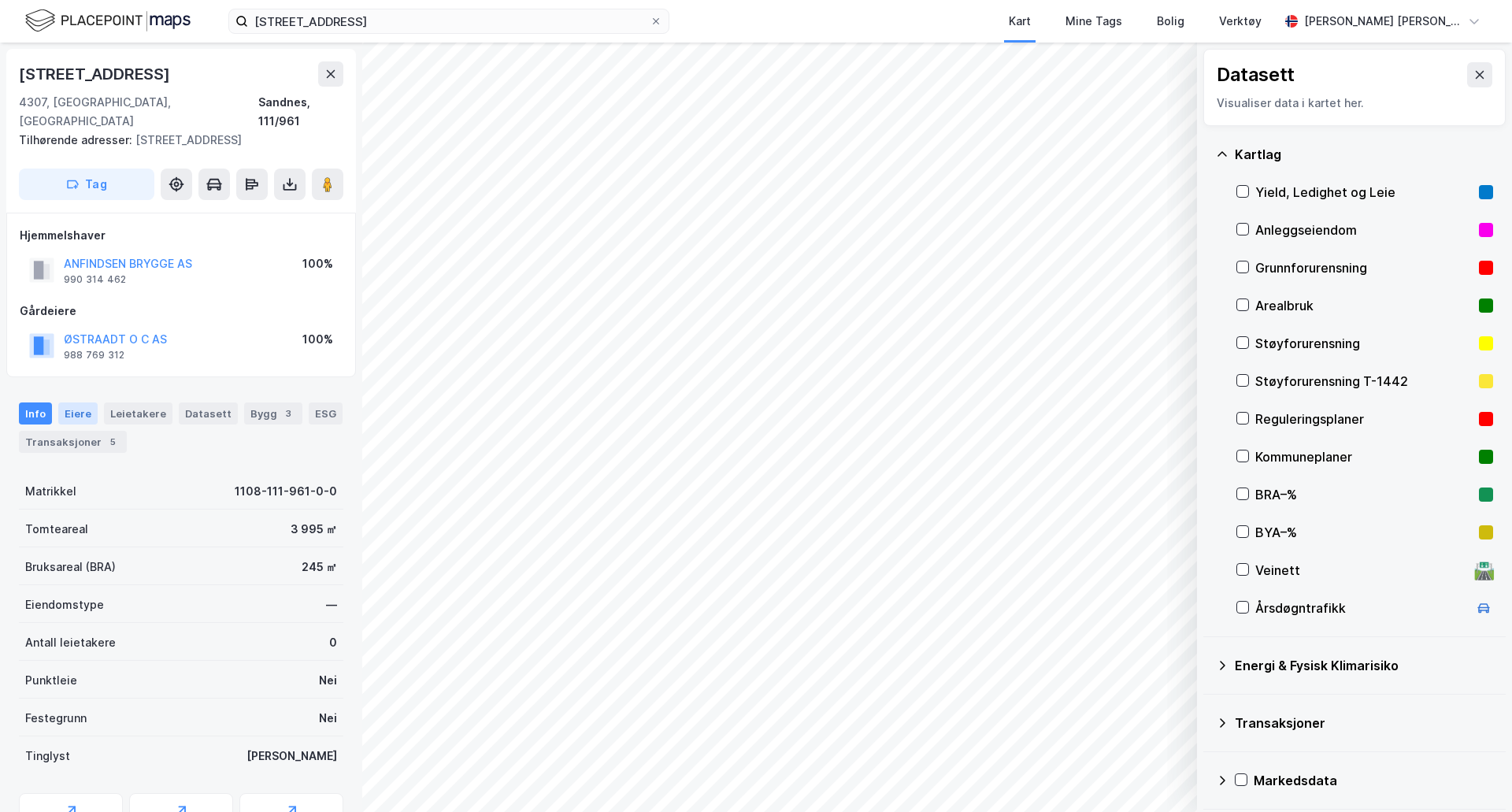
click at [63, 402] on div "Eiere" at bounding box center [78, 413] width 40 height 22
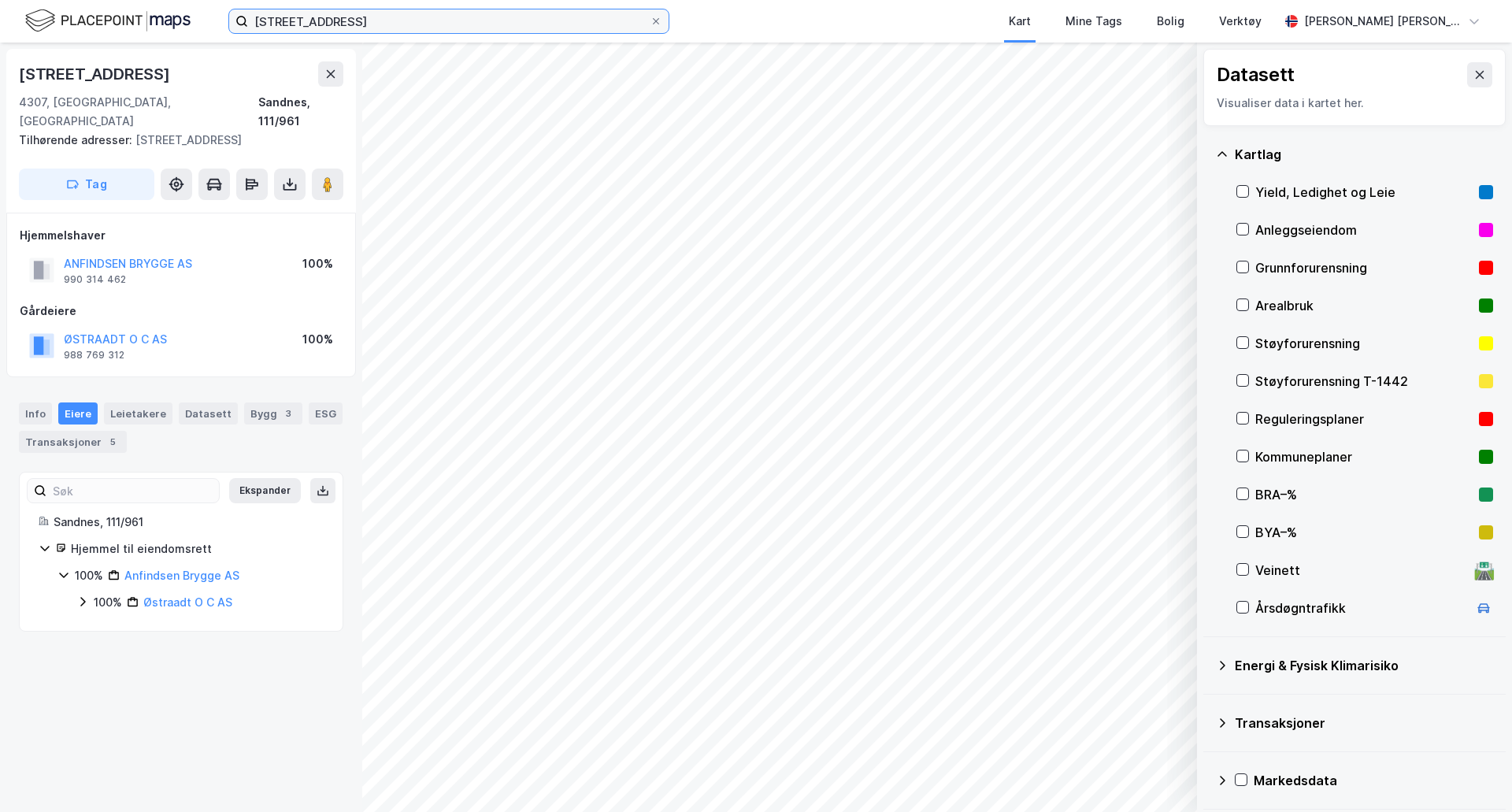
click at [377, 19] on input "strandgata 87" at bounding box center [449, 21] width 402 height 23
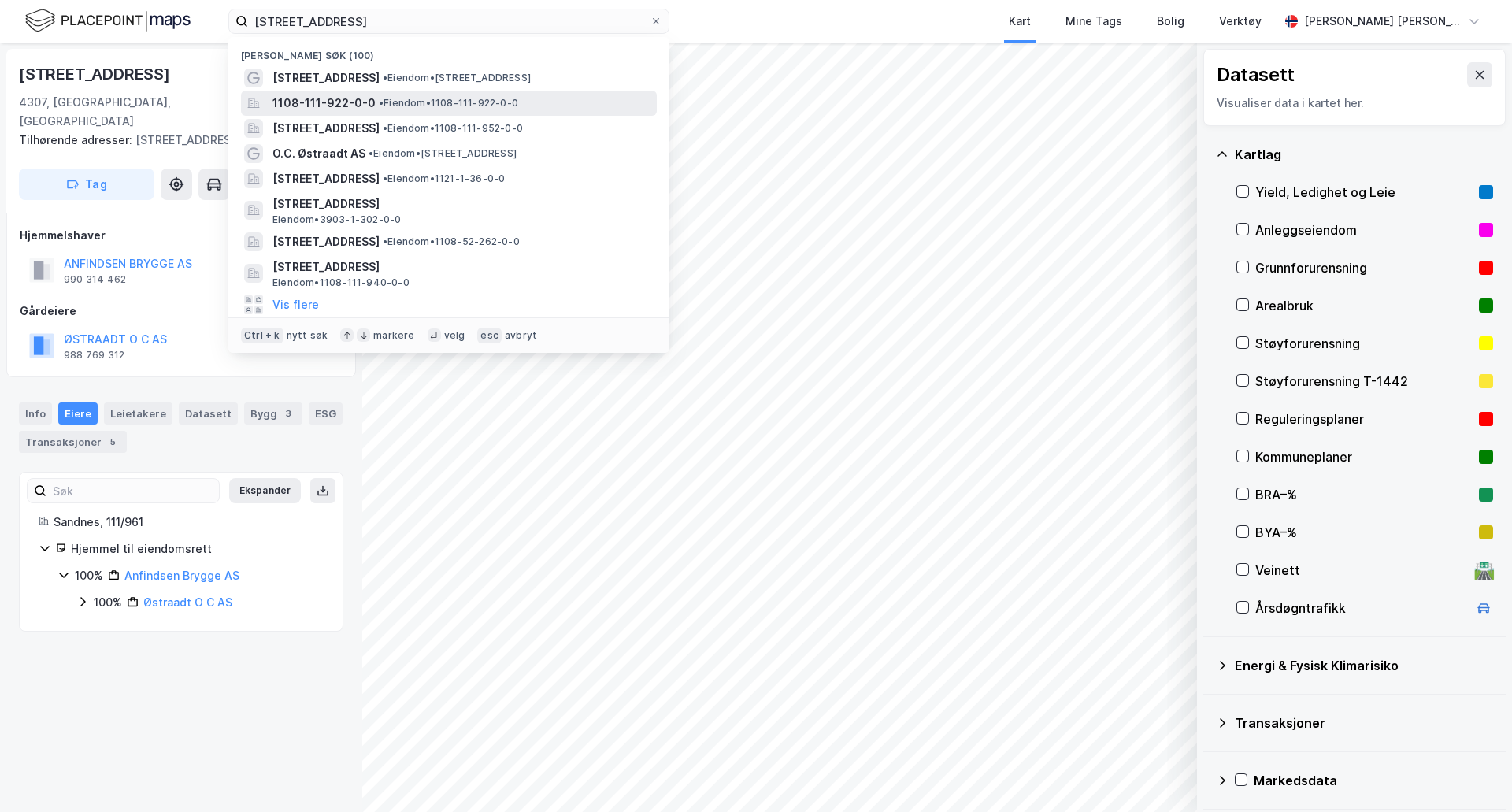
click at [379, 97] on span "•" at bounding box center [381, 103] width 5 height 12
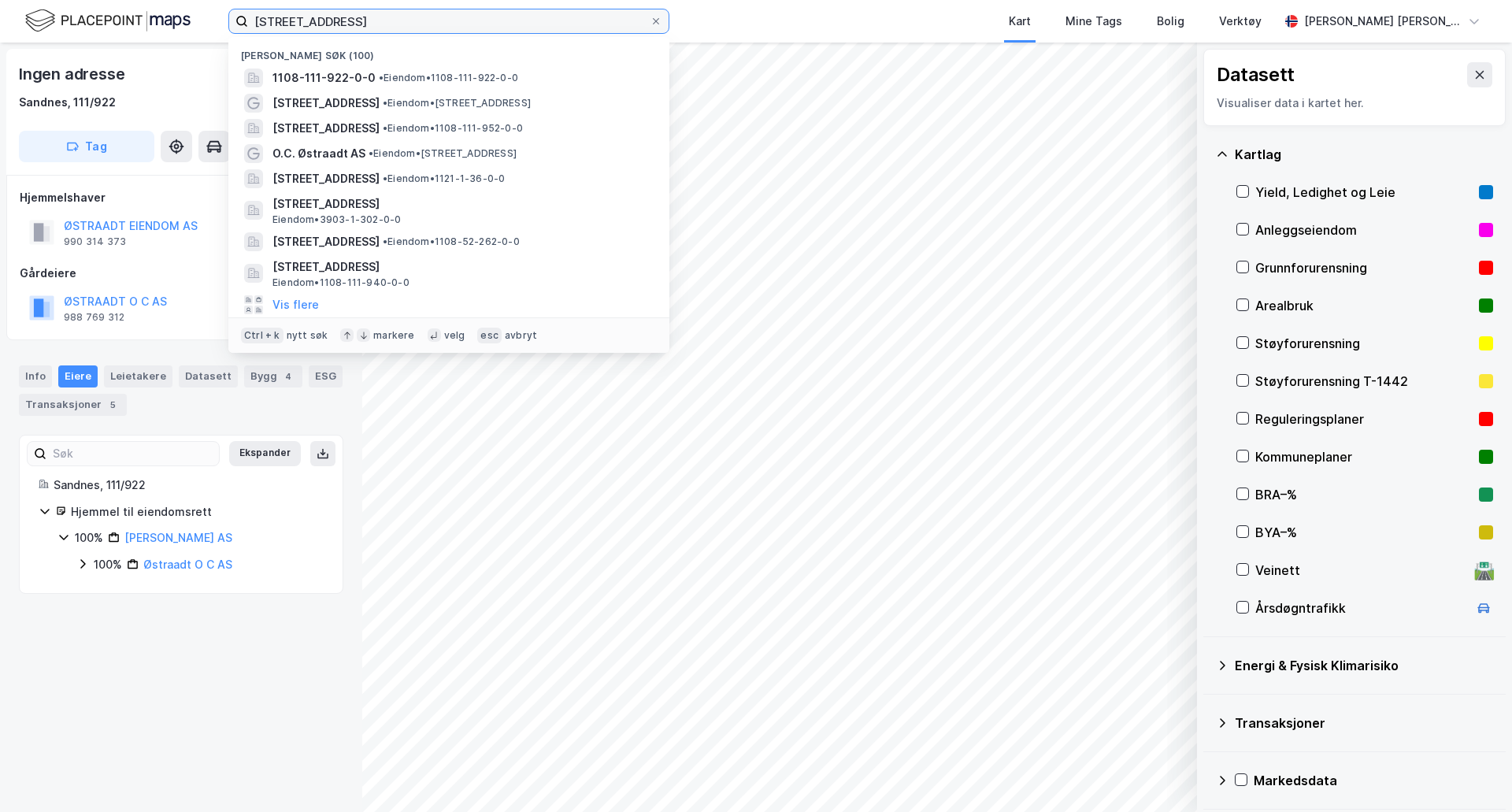
click at [316, 20] on input "strandgata 87" at bounding box center [449, 21] width 402 height 23
click at [344, 20] on input "strandgata 87" at bounding box center [449, 21] width 402 height 23
click at [345, 20] on input "strandgata 87" at bounding box center [449, 21] width 402 height 23
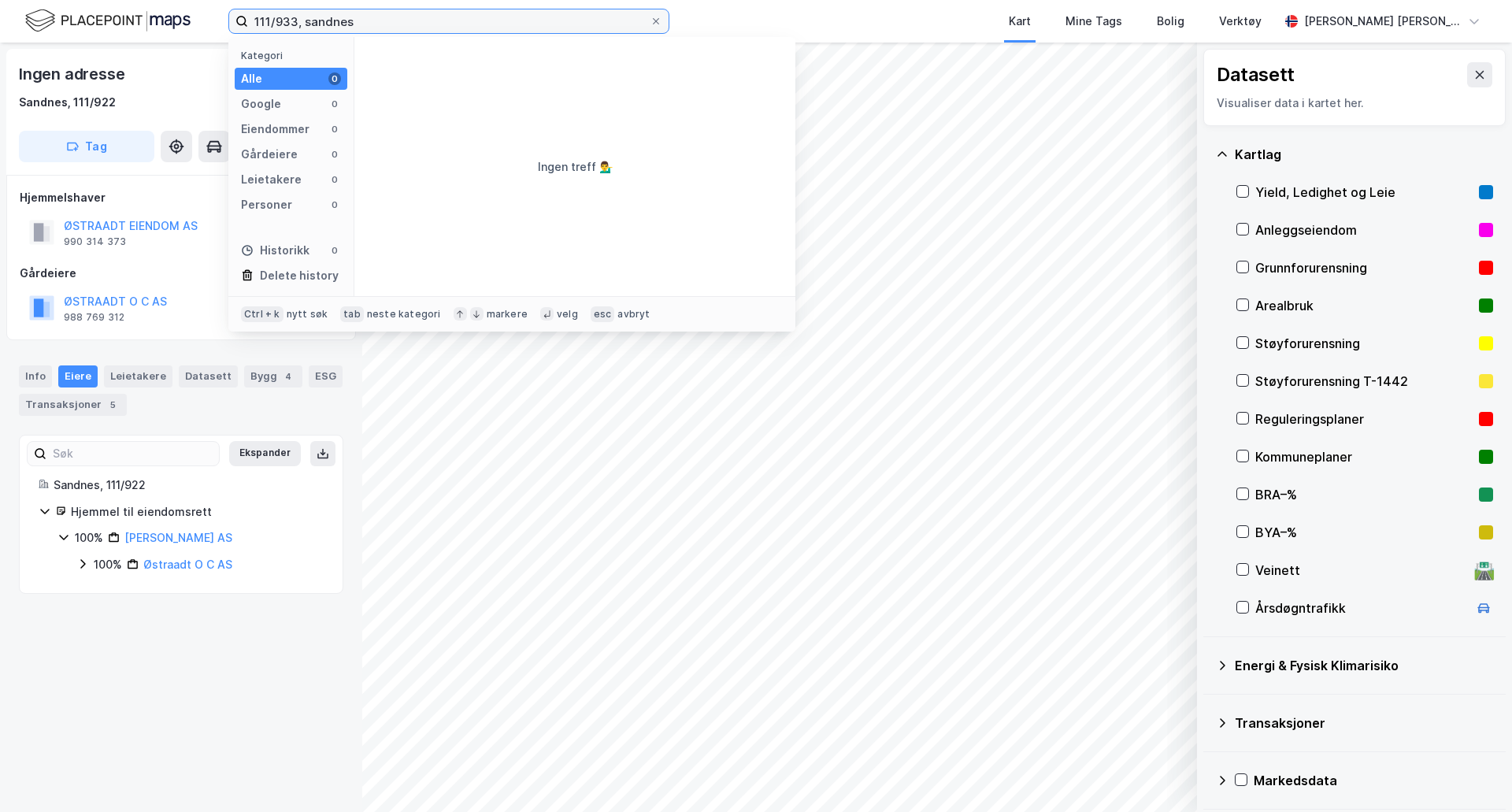
click at [283, 16] on input "111/933, sandnes" at bounding box center [449, 21] width 402 height 23
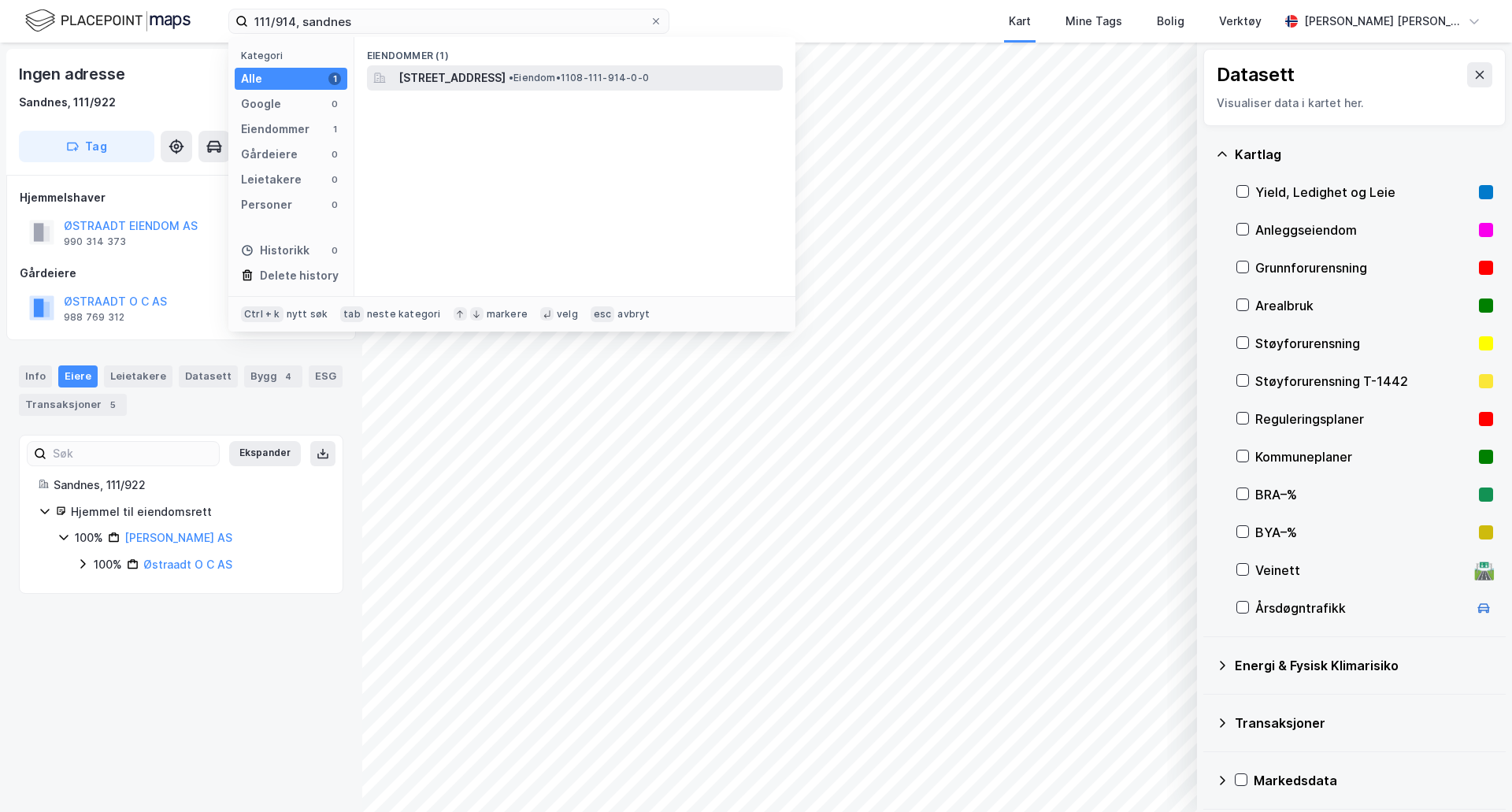
click at [506, 84] on span "Strandgata 41, 4307, SANDNES, SANDNES" at bounding box center [452, 78] width 107 height 18
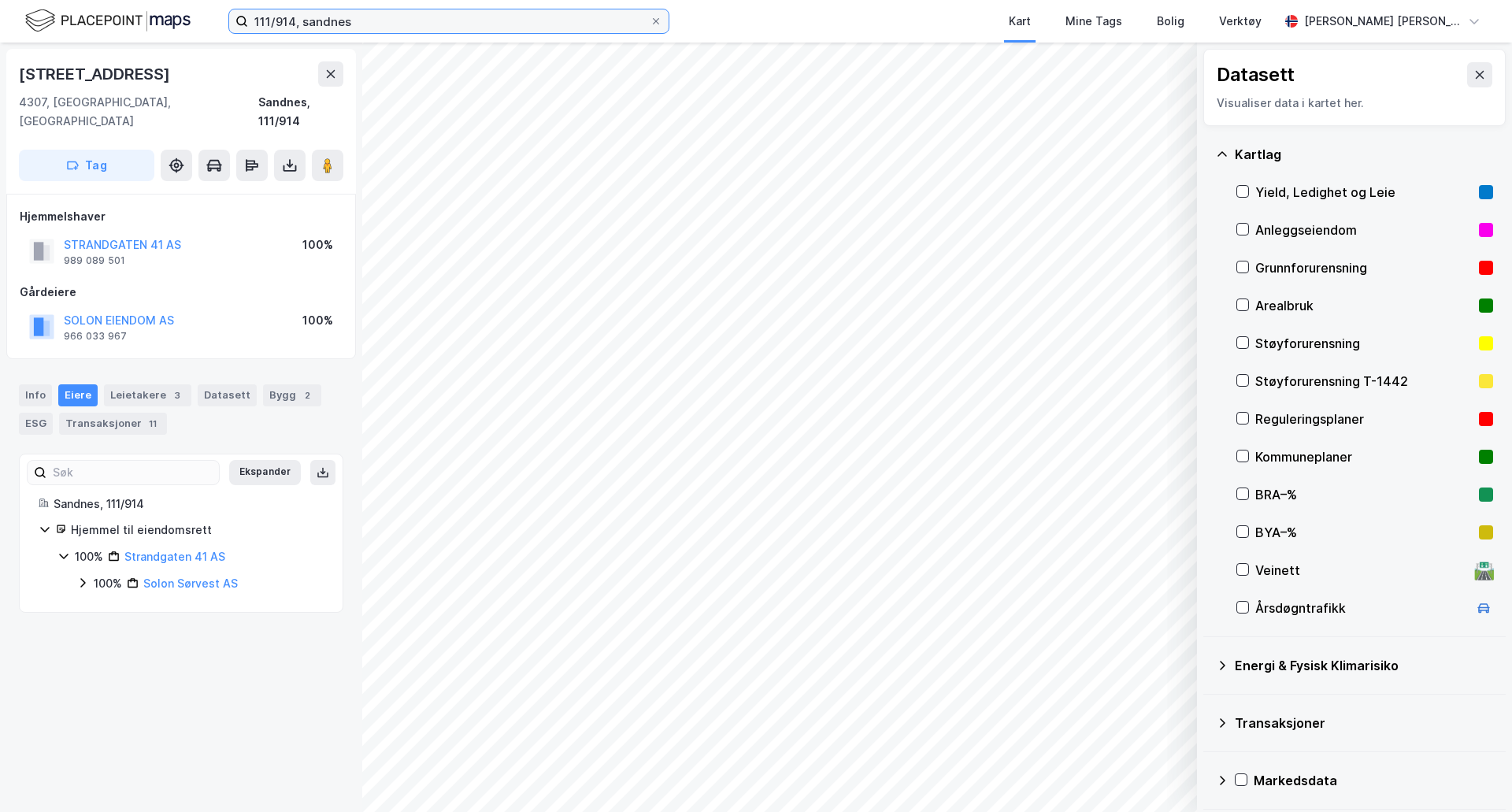
click at [291, 14] on input "111/914, sandnes" at bounding box center [449, 21] width 402 height 23
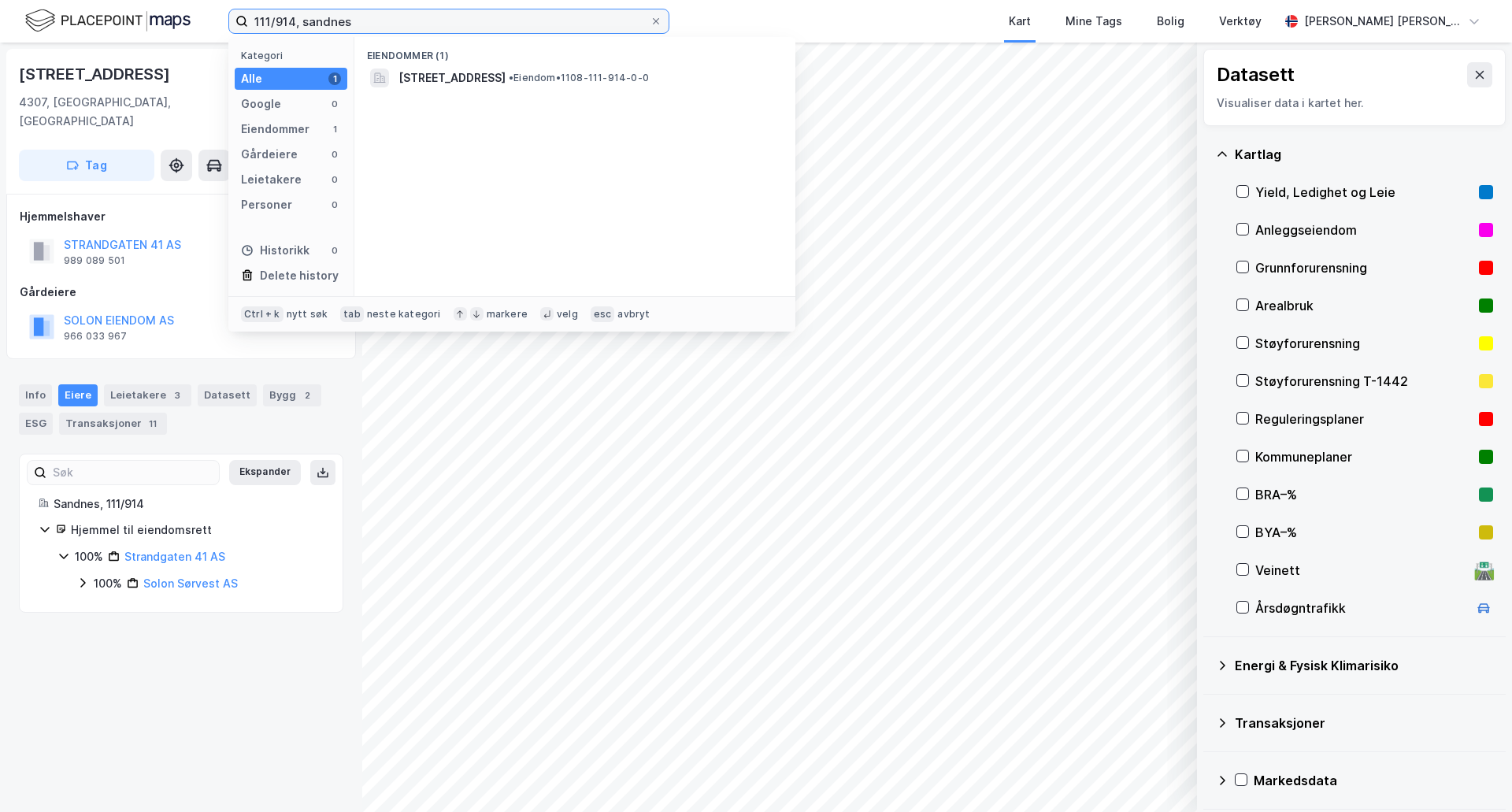
click at [291, 14] on input "111/914, sandnes" at bounding box center [449, 21] width 402 height 23
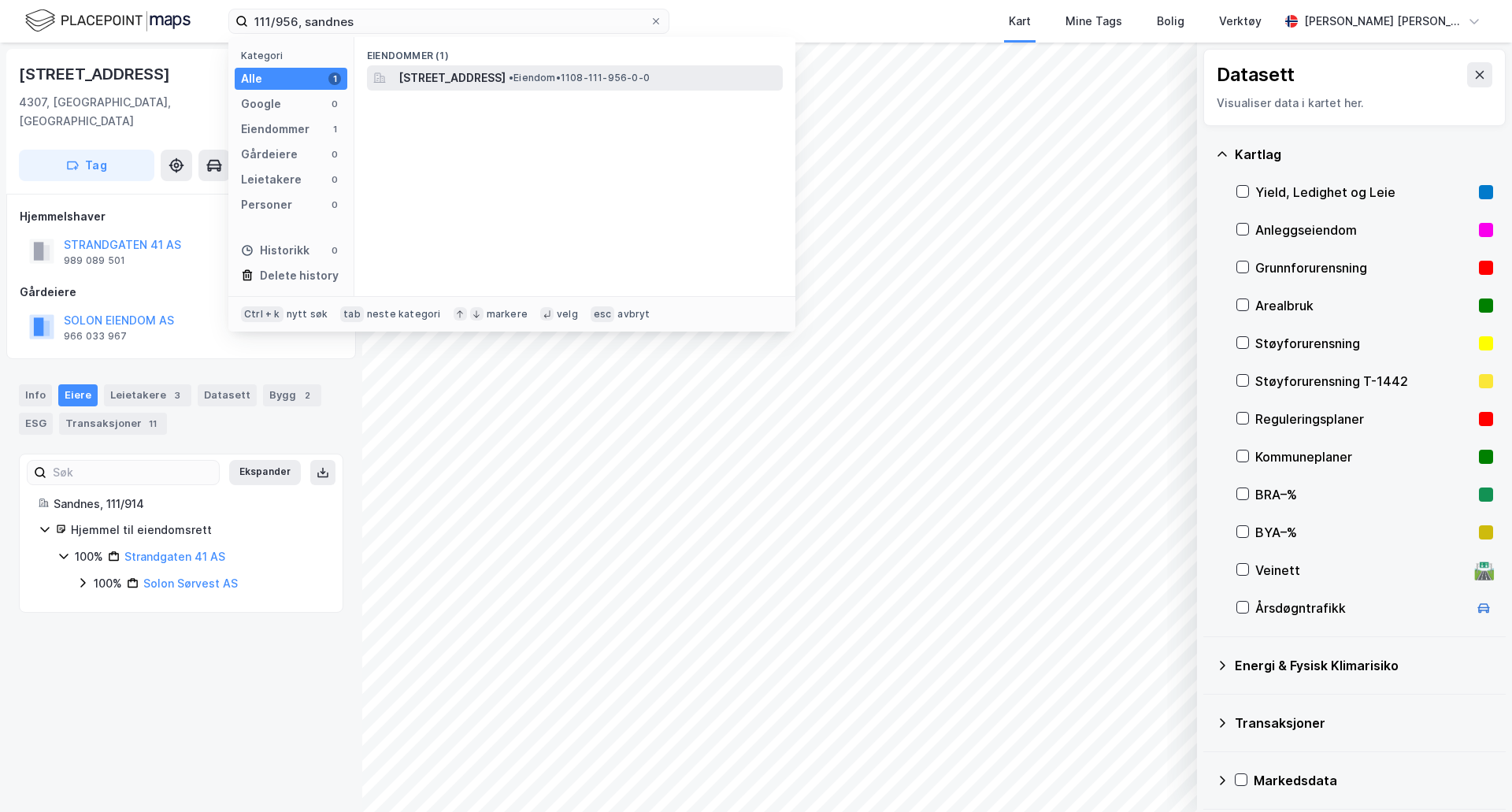
click at [499, 73] on span "Strandgata 83, 4307, SANDNES, SANDNES" at bounding box center [452, 78] width 107 height 18
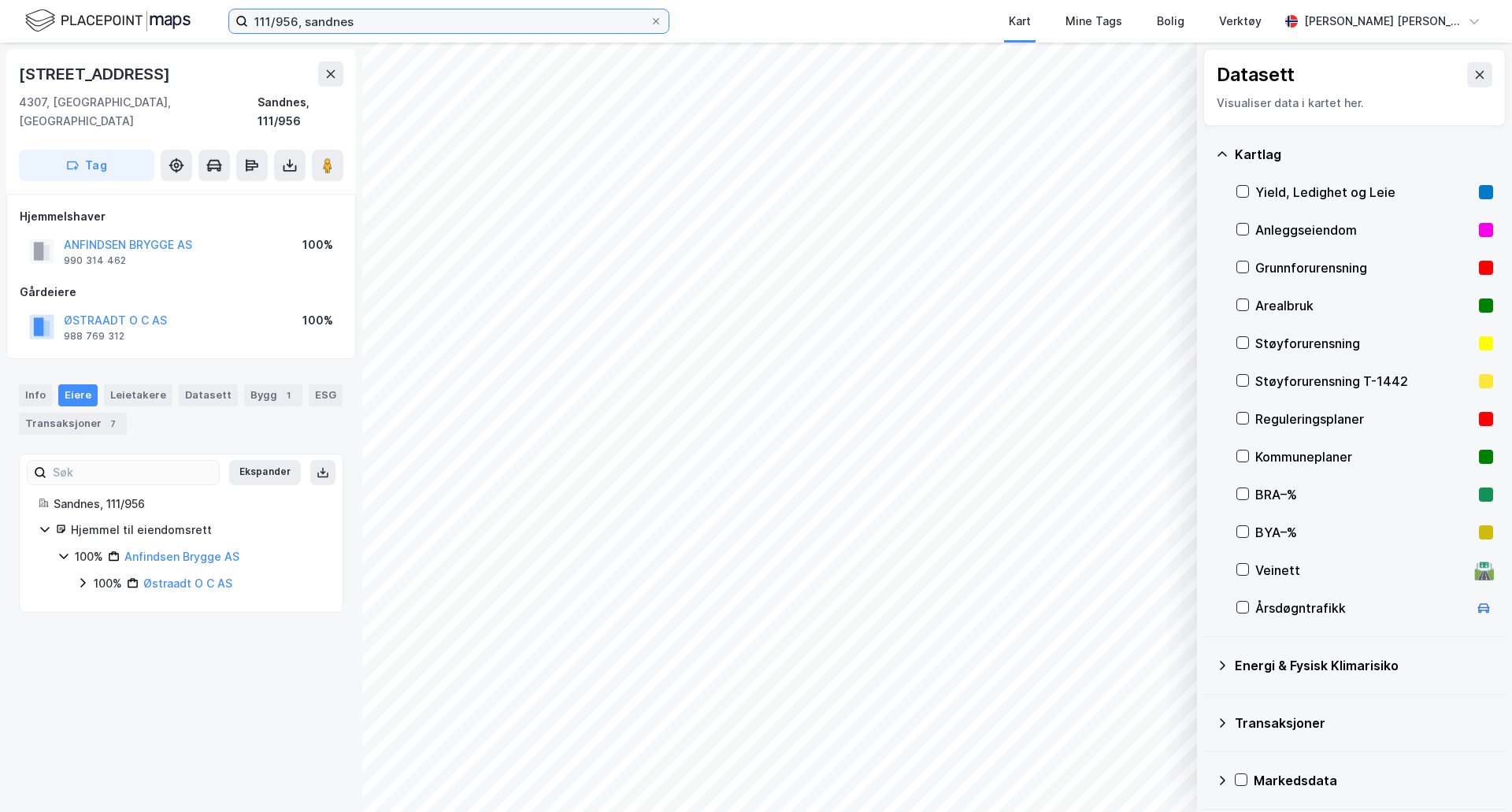
click at [292, 20] on input "111/956, sandnes" at bounding box center [449, 21] width 402 height 23
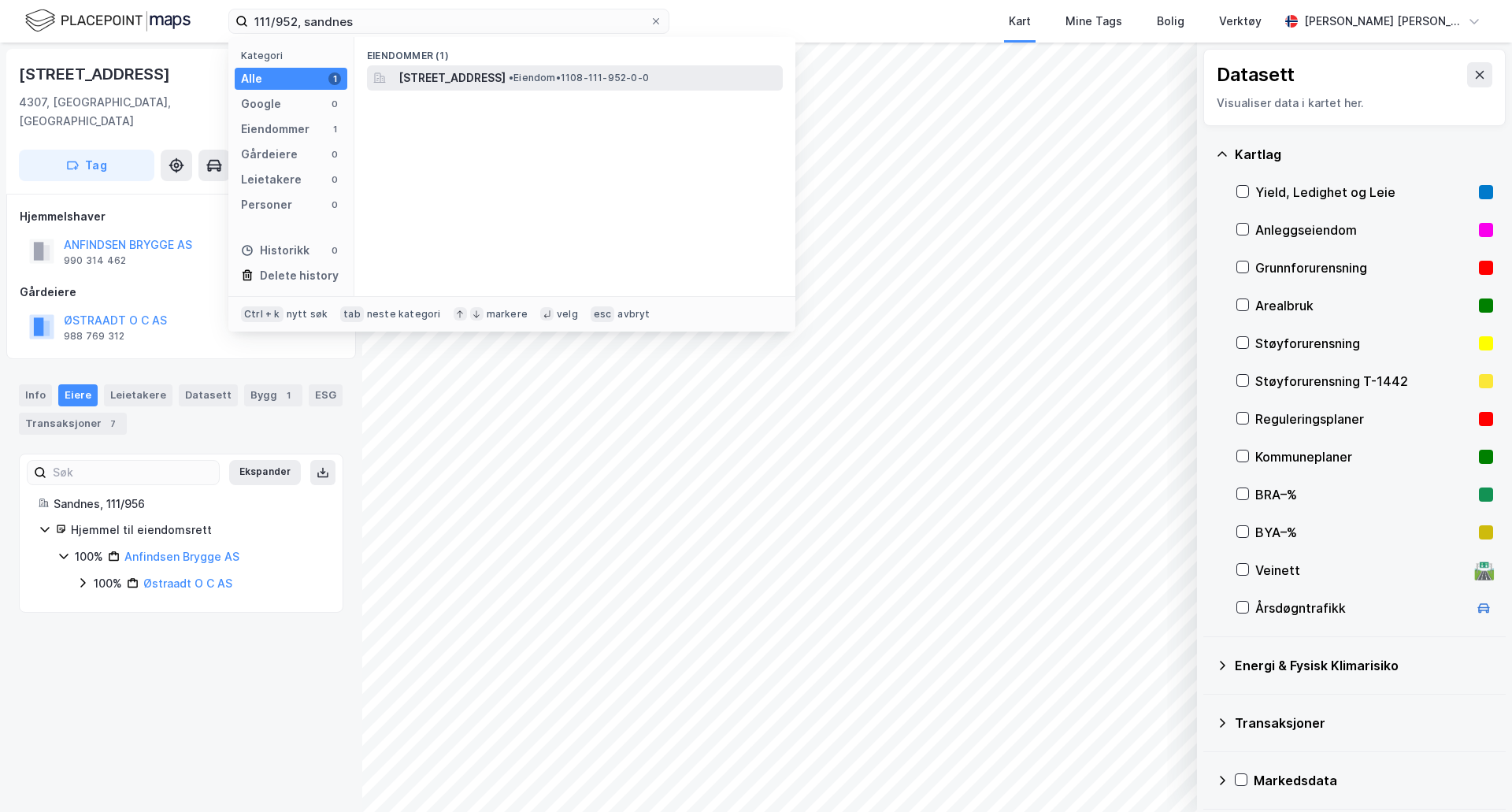
click at [488, 69] on span "Strandgata 79, 4307, SANDNES, SANDNES" at bounding box center [452, 78] width 107 height 18
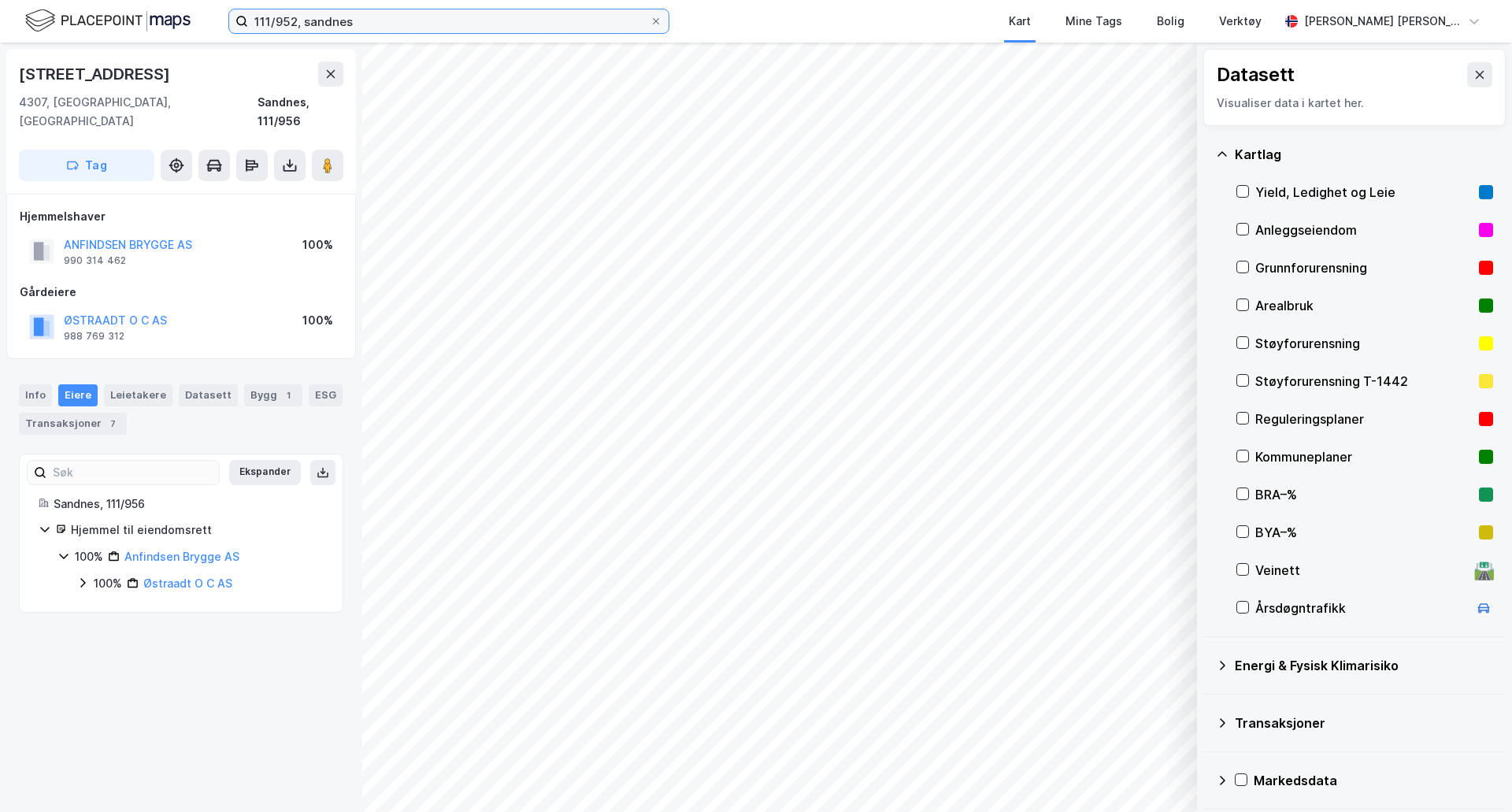
click at [286, 23] on input "111/952, sandnes" at bounding box center [449, 21] width 402 height 23
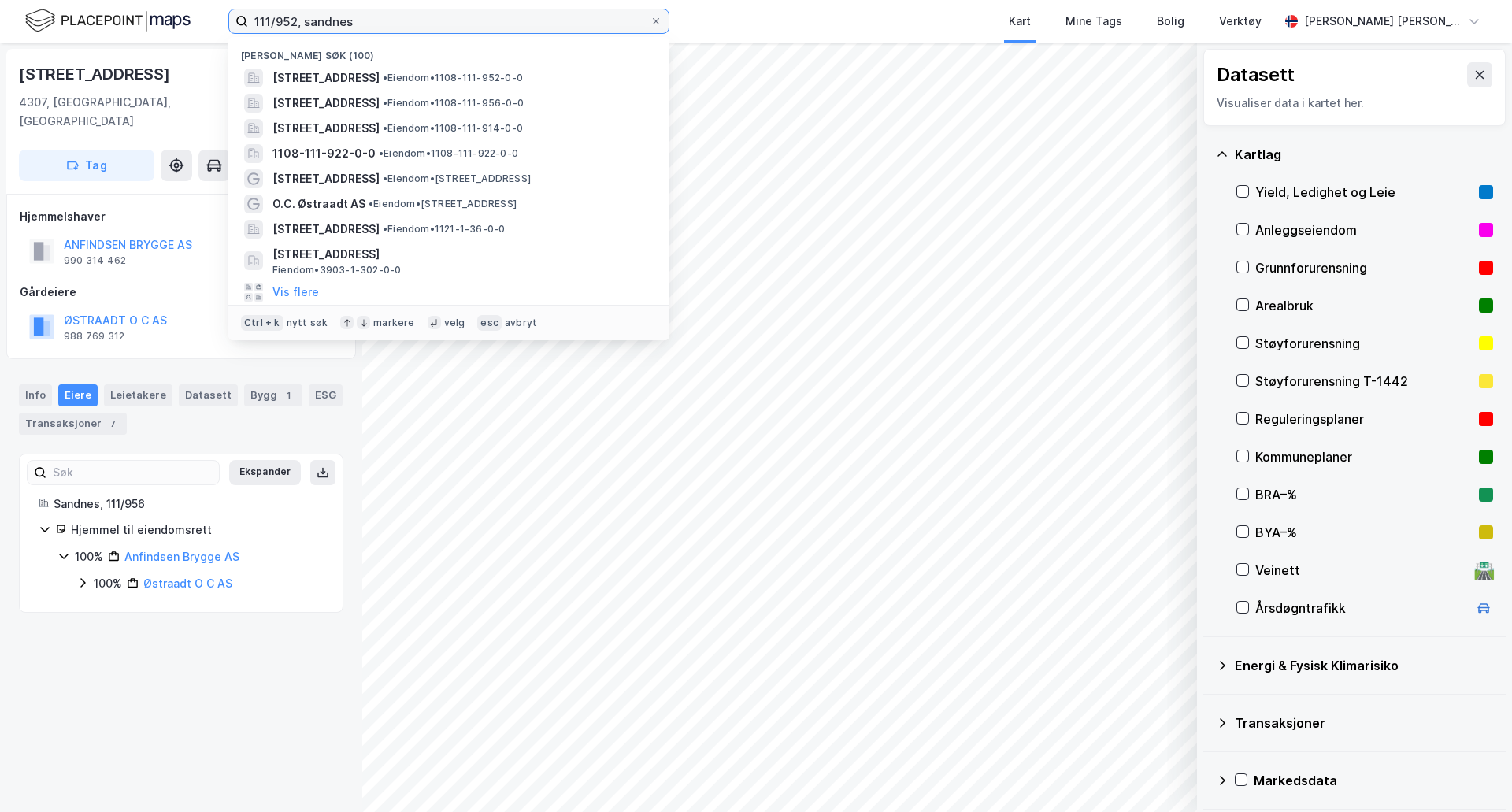
click at [286, 23] on input "111/952, sandnes" at bounding box center [449, 21] width 402 height 23
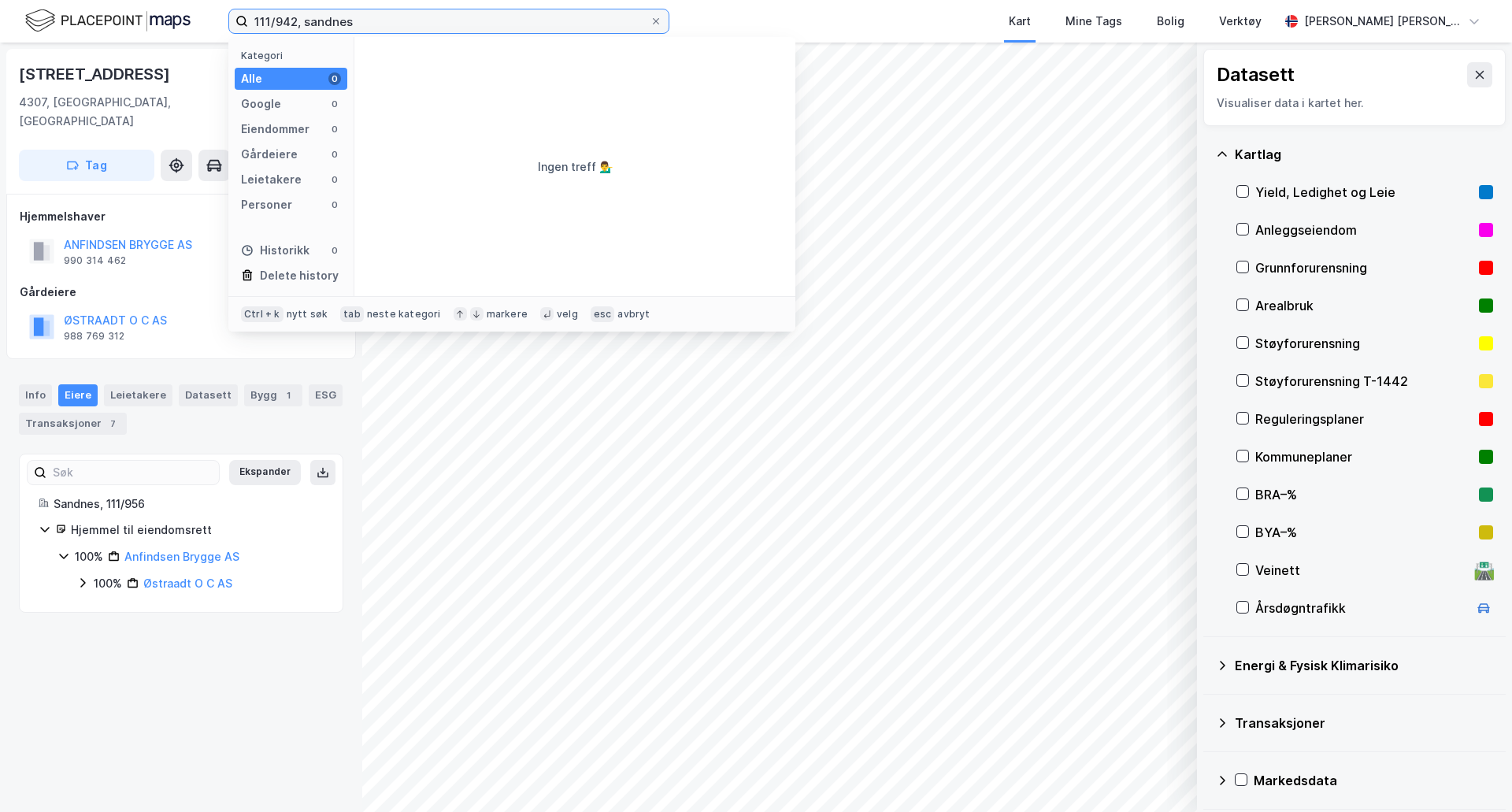
click at [277, 24] on input "111/942, sandnes" at bounding box center [449, 21] width 402 height 23
type input "111/910, sandnes"
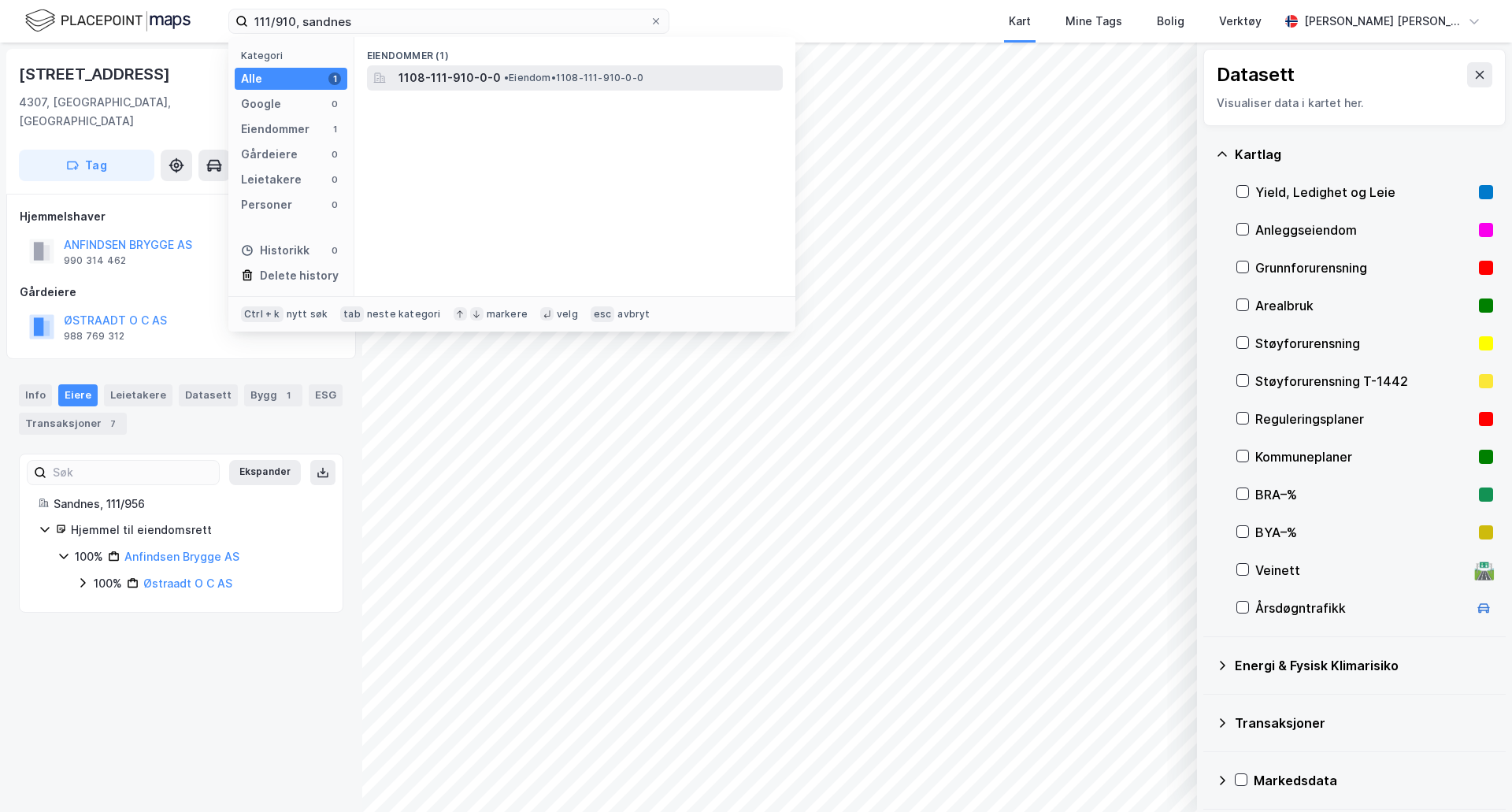
click at [409, 65] on div "1108-111-910-0-0 • Eiendom • 1108-111-910-0-0" at bounding box center [575, 78] width 416 height 25
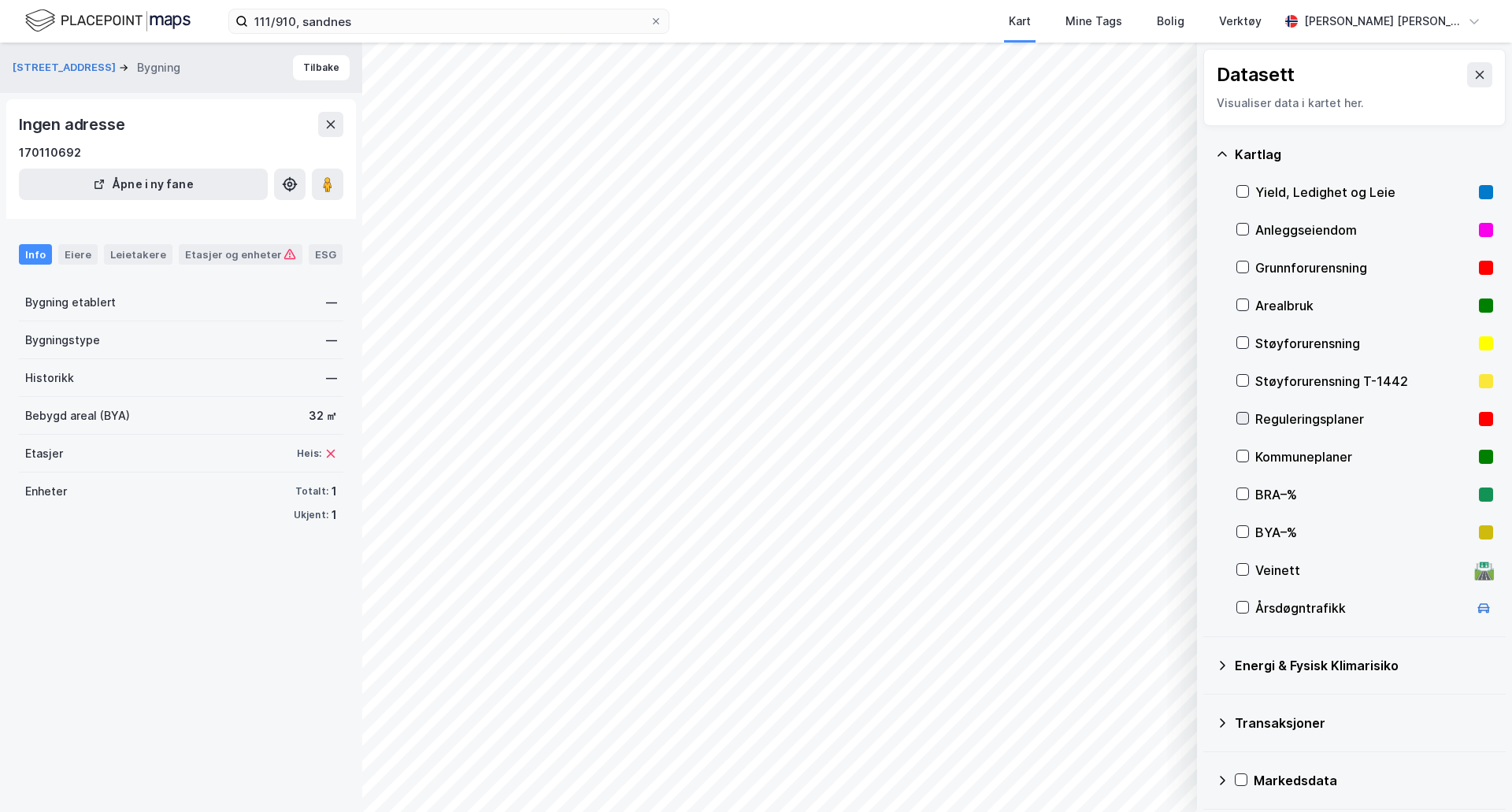
click at [1242, 422] on icon at bounding box center [1243, 419] width 9 height 6
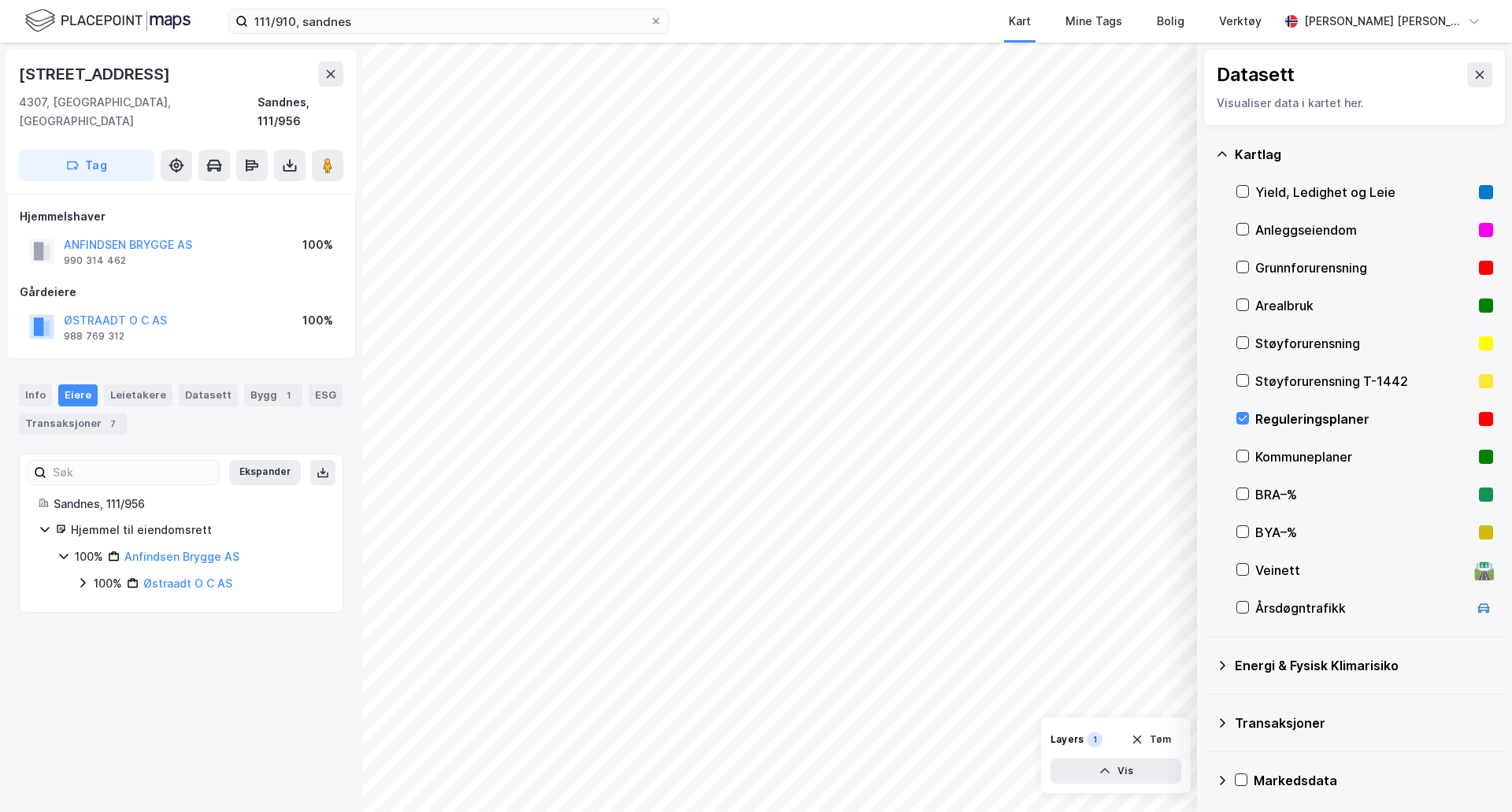
click at [1252, 424] on div "Reguleringsplaner" at bounding box center [1364, 419] width 256 height 38
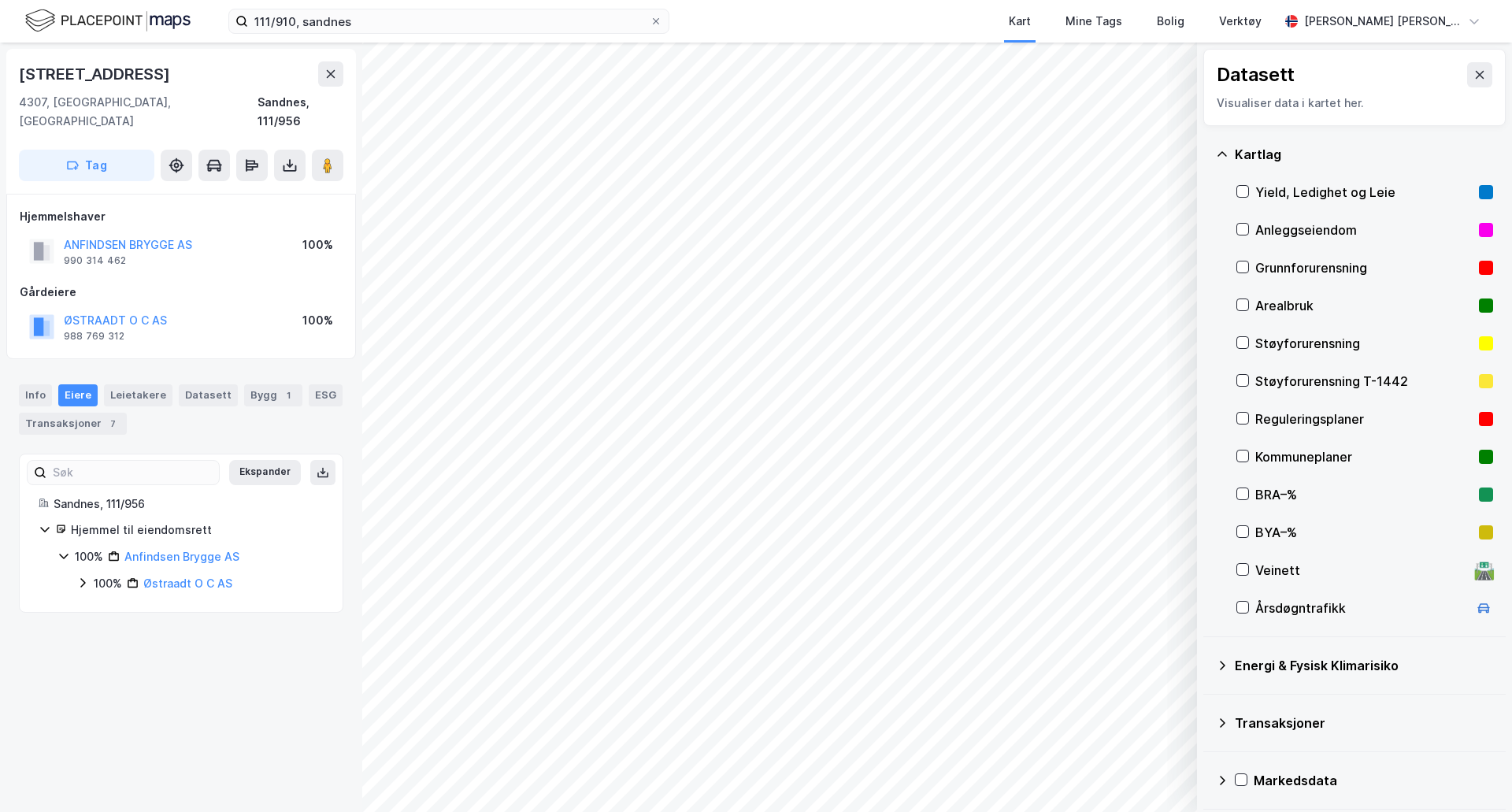
click at [1252, 424] on div "Reguleringsplaner" at bounding box center [1364, 419] width 256 height 38
click at [1246, 423] on icon at bounding box center [1242, 418] width 11 height 11
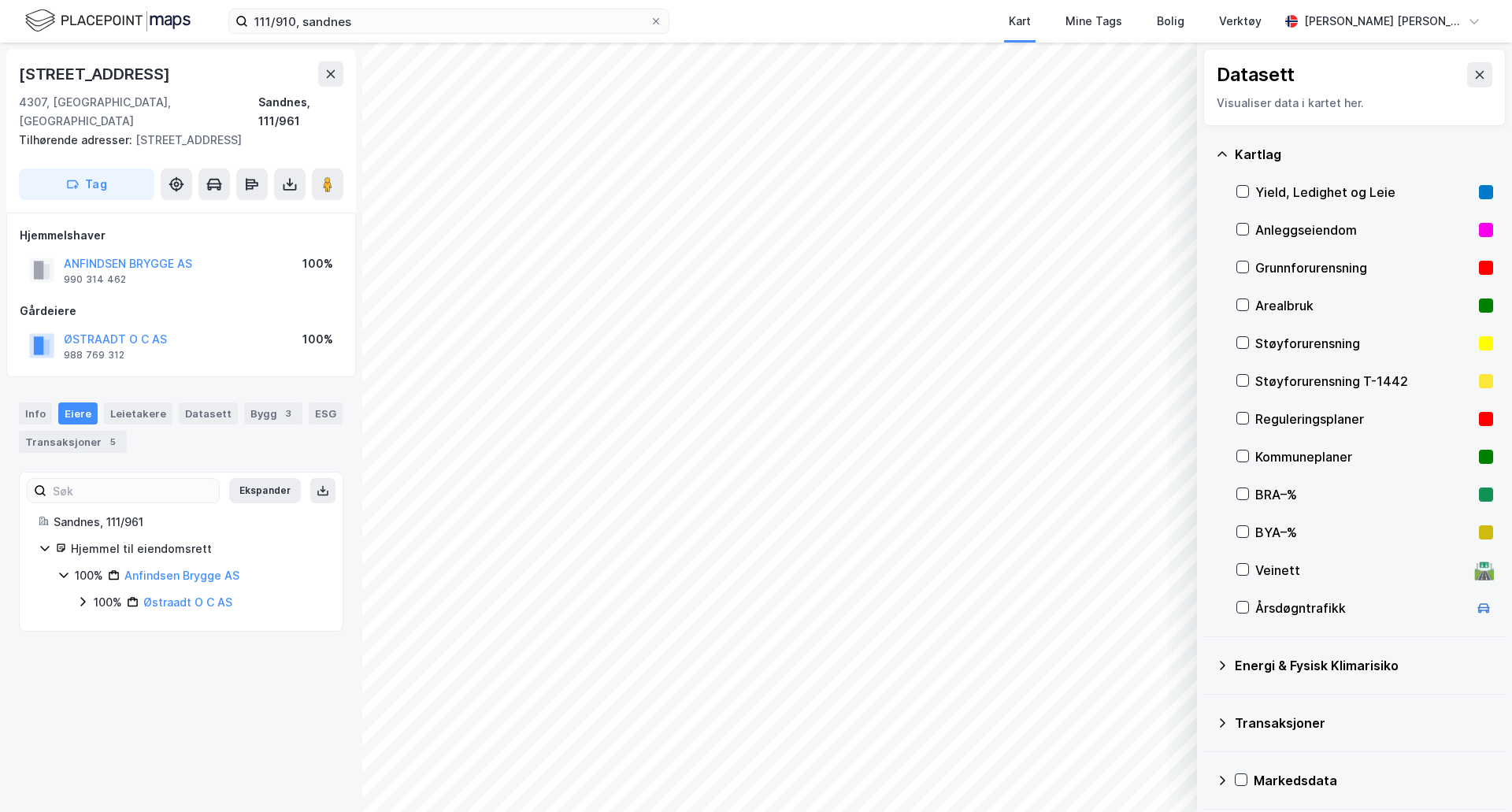
click at [1252, 423] on div "Reguleringsplaner" at bounding box center [1364, 419] width 256 height 38
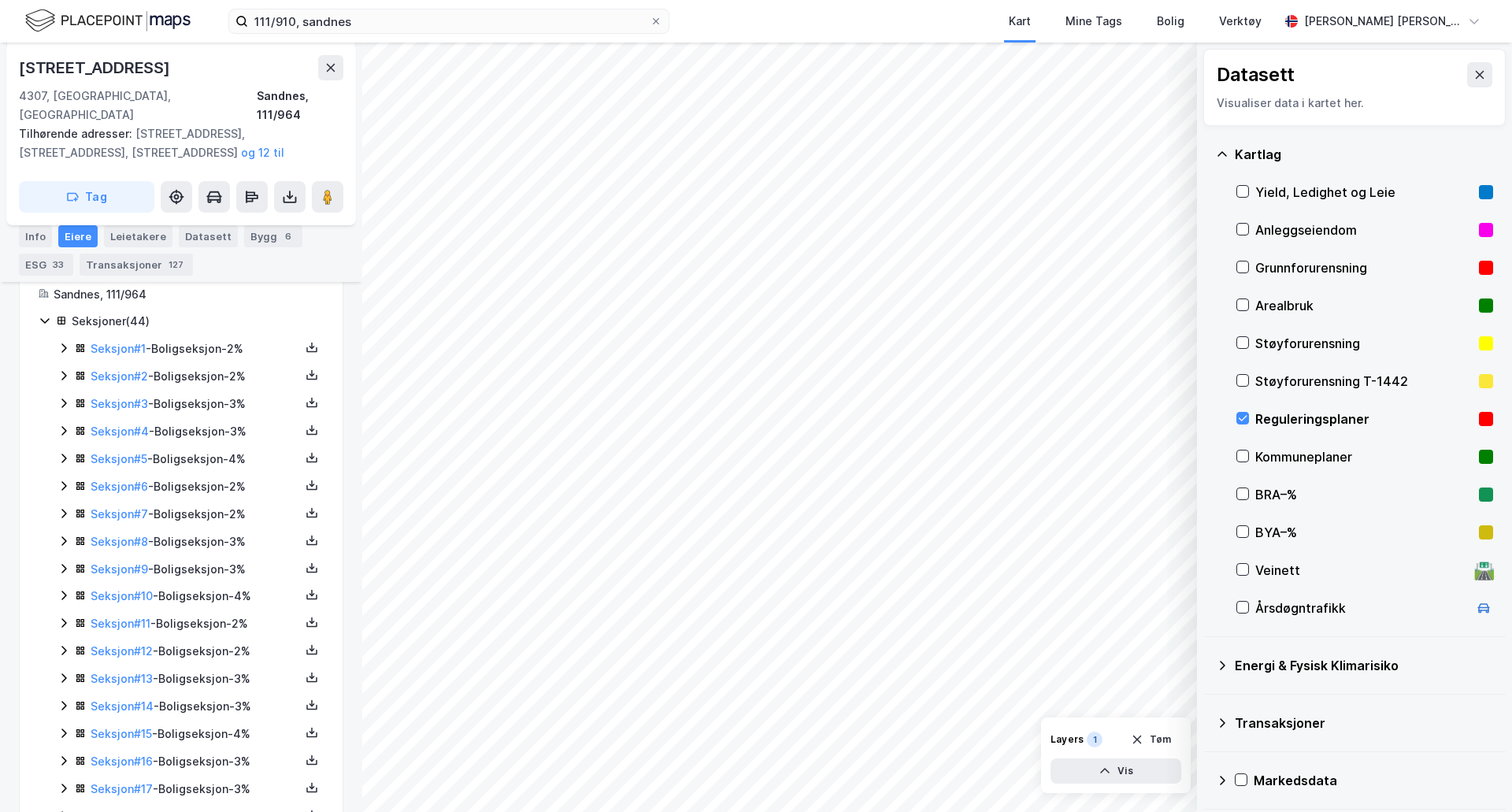
scroll to position [389, 0]
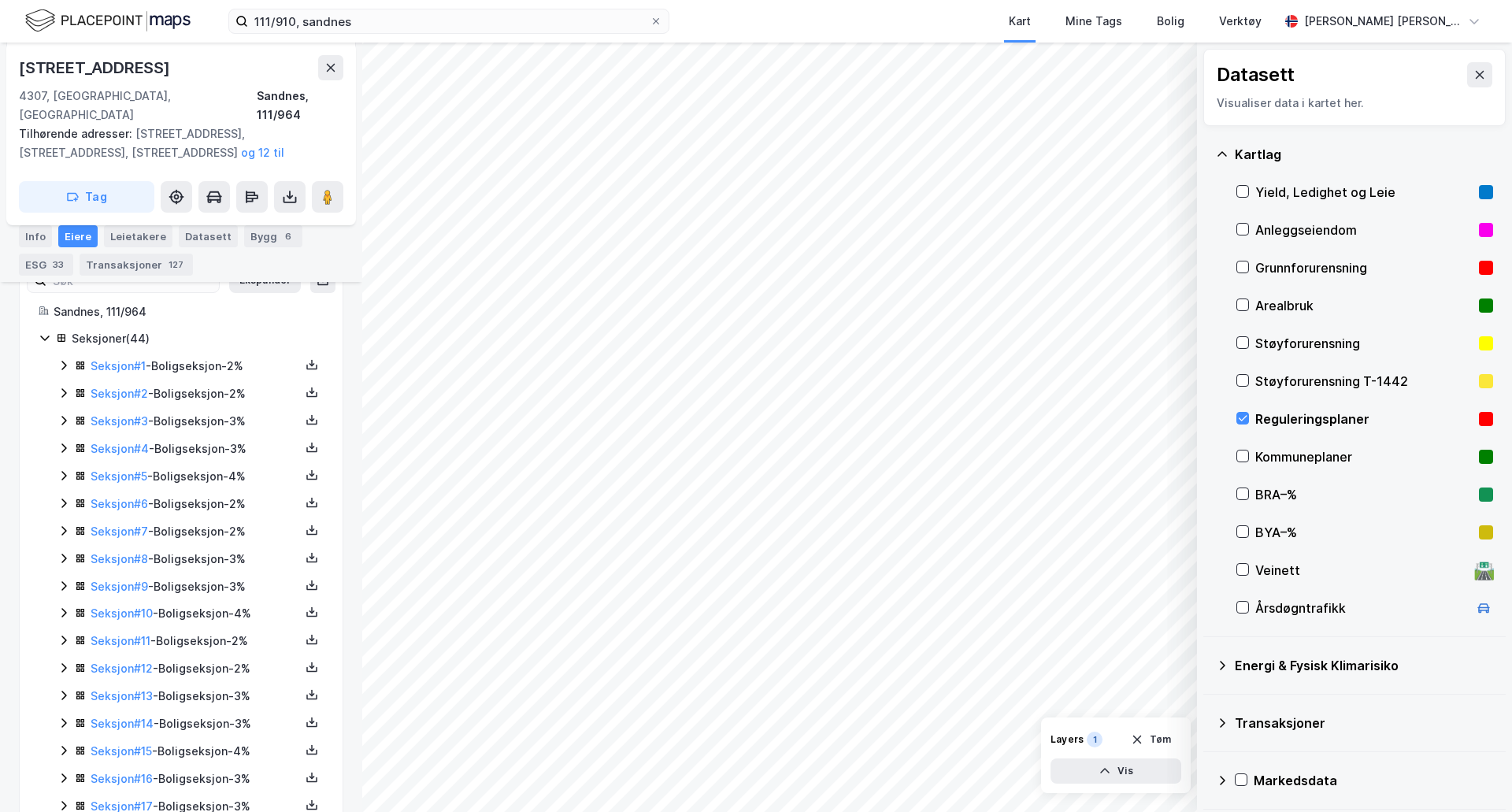
click at [60, 497] on icon at bounding box center [63, 503] width 13 height 13
